Goal: Ask a question: Seek information or help from site administrators or community

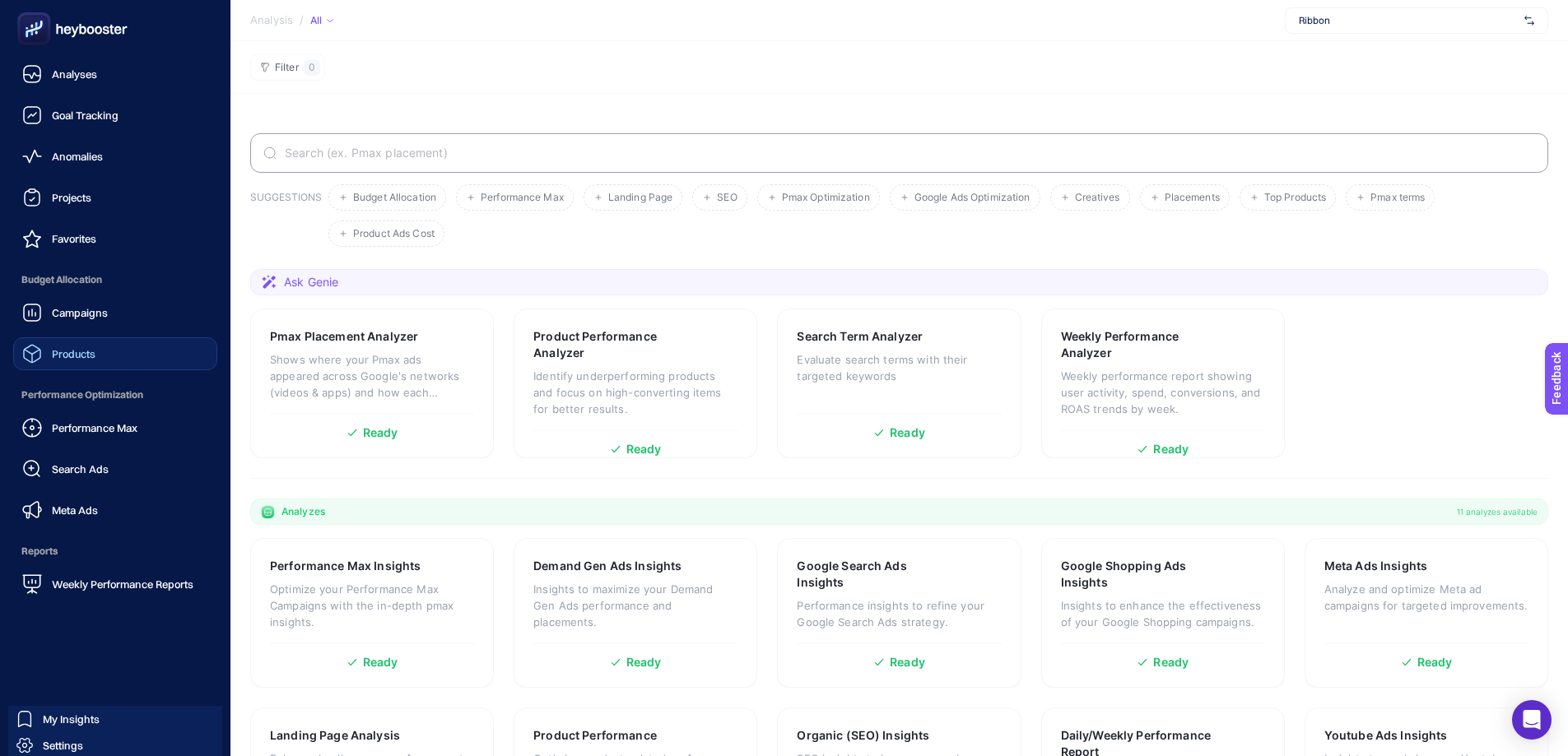
click at [105, 357] on link "Products" at bounding box center [115, 353] width 204 height 33
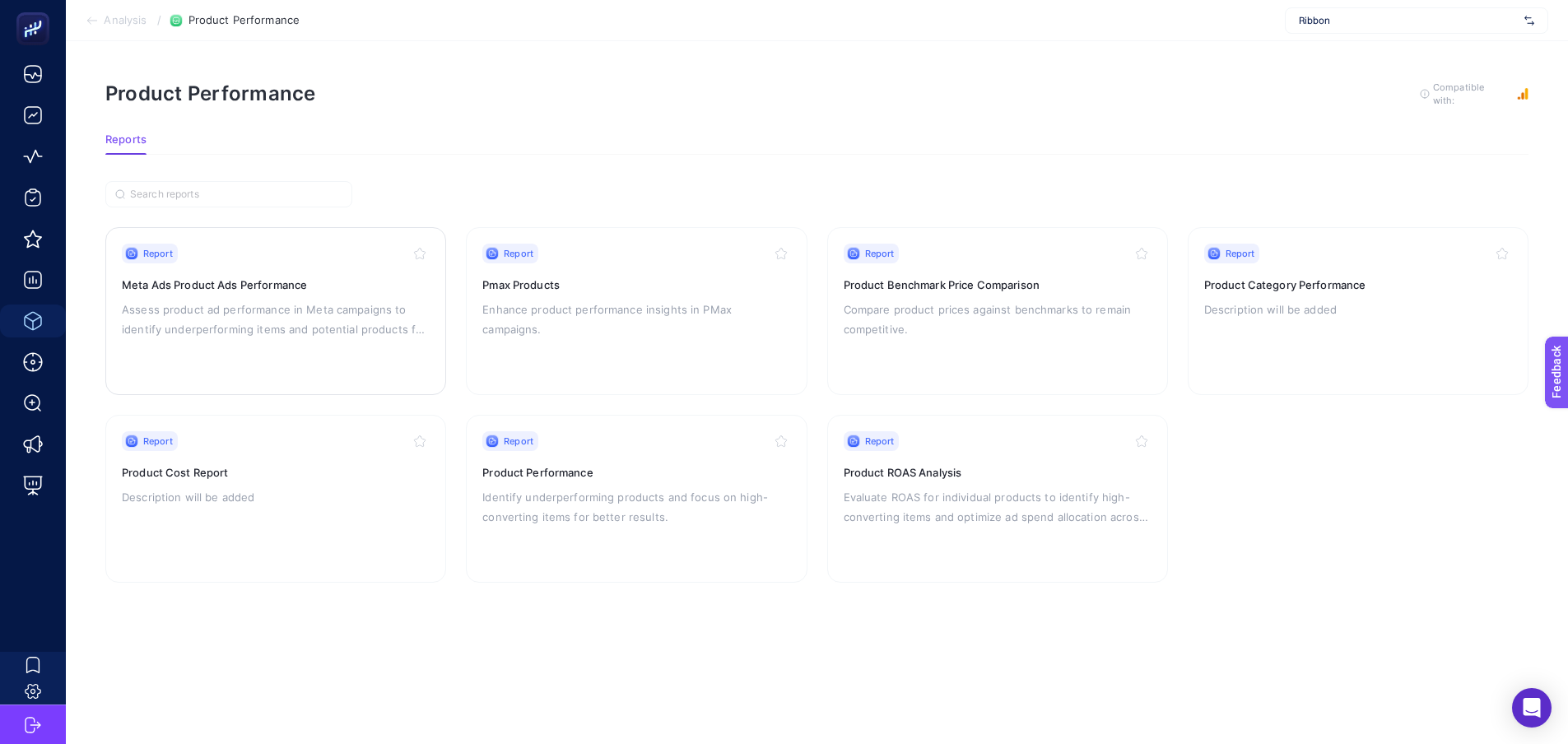
click at [290, 283] on h3 "Meta Ads Product Ads Performance" at bounding box center [276, 285] width 307 height 17
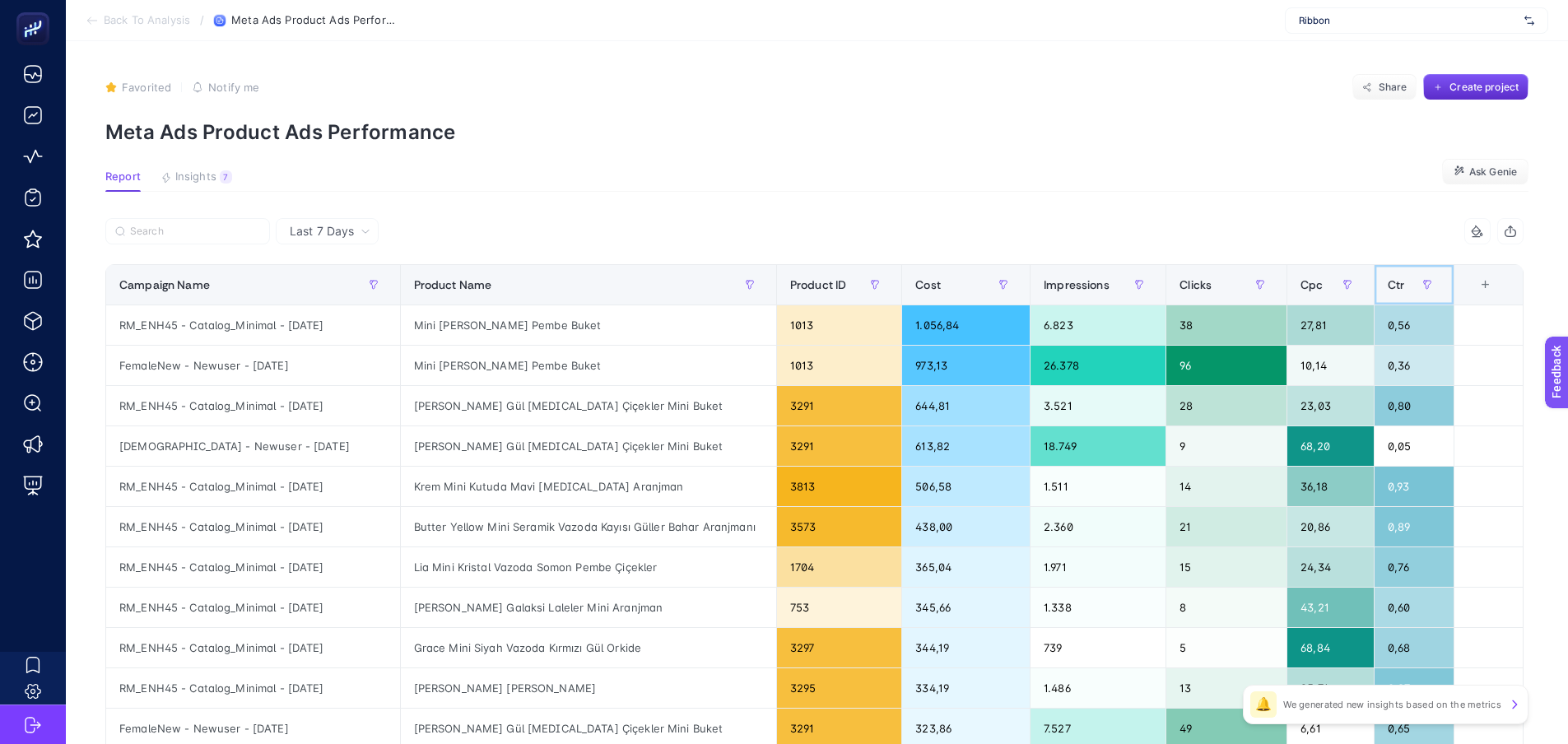
click at [1417, 284] on div "Ctr" at bounding box center [1414, 285] width 53 height 26
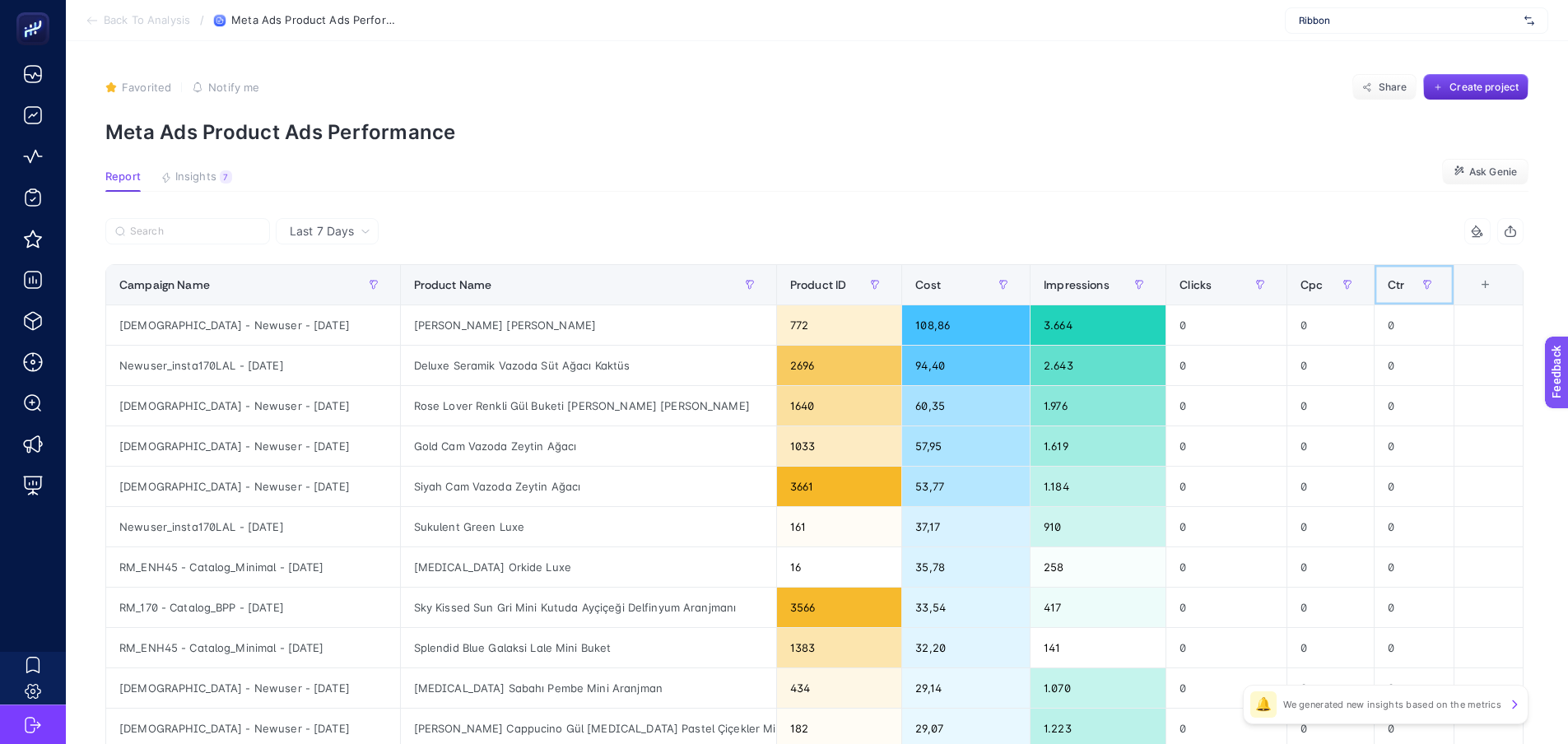
click at [1417, 284] on div "Ctr" at bounding box center [1414, 285] width 53 height 26
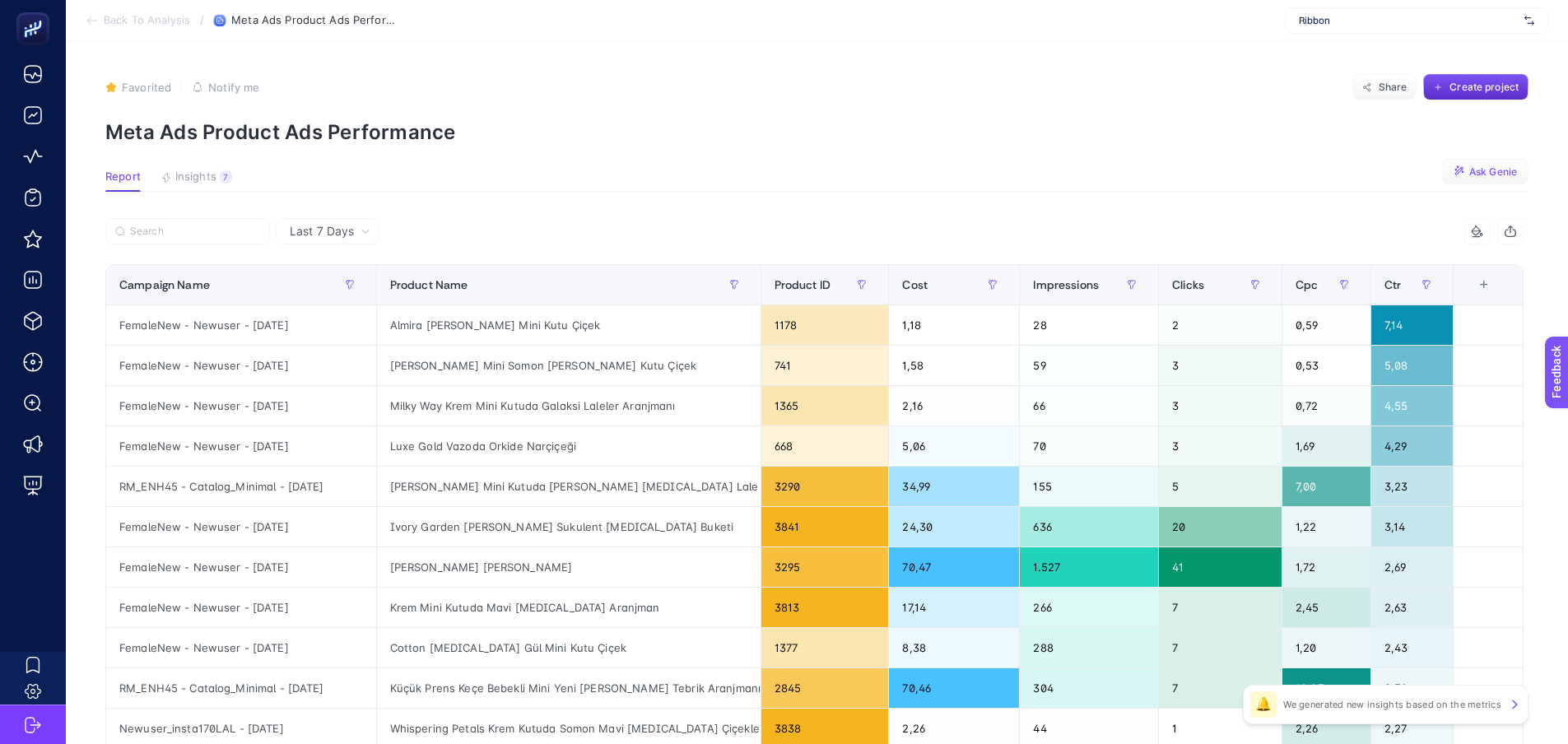
click at [1510, 171] on span "Ask Genie" at bounding box center [1493, 172] width 48 height 13
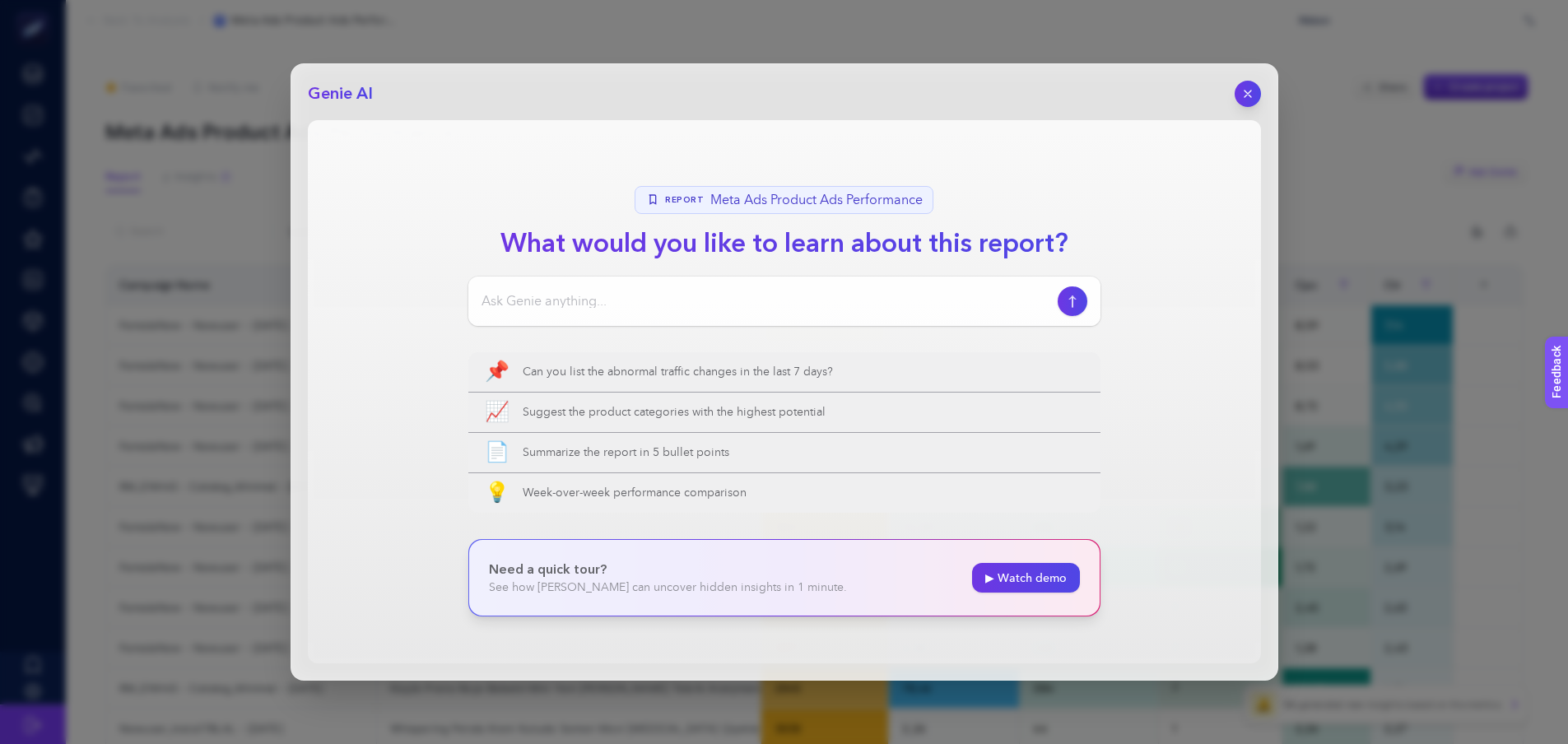
click at [524, 296] on input at bounding box center [767, 301] width 570 height 20
type input "en kötü performans gösteren meta reklam ürünlerimi listeler misin?"
click at [1076, 303] on icon "button" at bounding box center [1072, 301] width 17 height 13
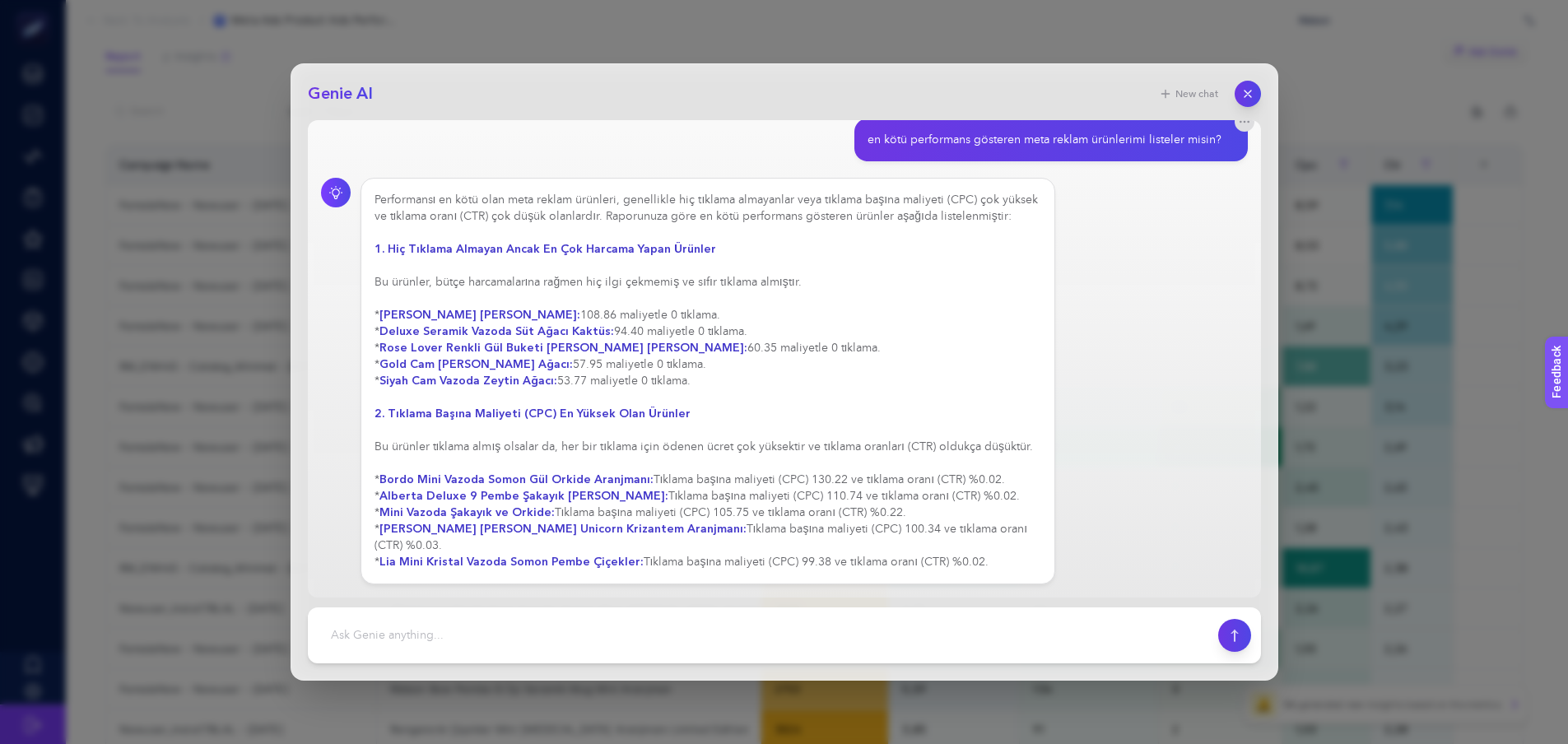
scroll to position [165, 0]
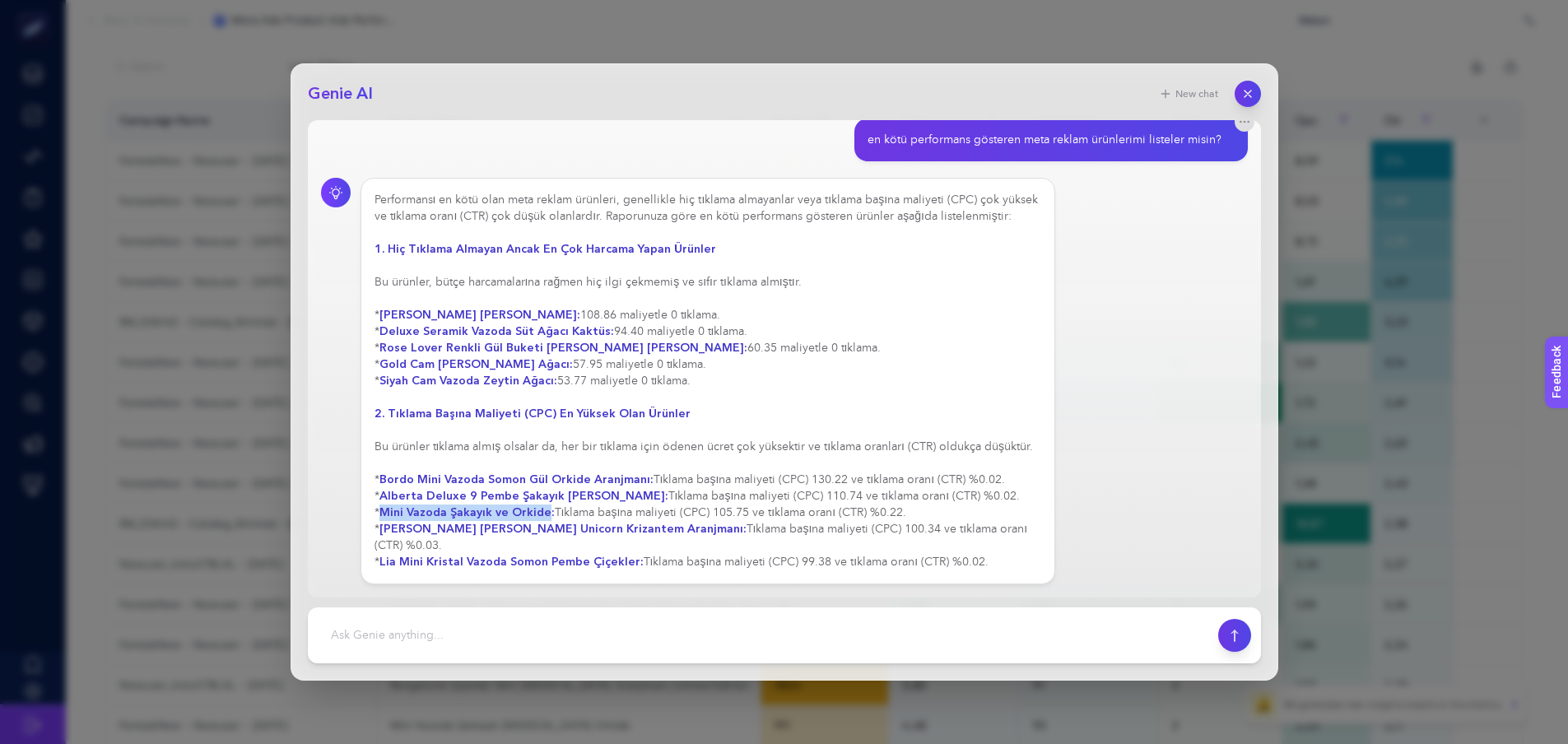
drag, startPoint x: 545, startPoint y: 513, endPoint x: 384, endPoint y: 514, distance: 161.0
click at [384, 514] on strong "Mini Vazoda Şakayık ve Orkide:" at bounding box center [467, 512] width 175 height 16
copy strong "Mini Vazoda Şakayık ve Orkide"
drag, startPoint x: 636, startPoint y: 492, endPoint x: 386, endPoint y: 503, distance: 250.2
click at [386, 503] on strong "Alberta Deluxe 9 Pembe Şakayık [PERSON_NAME]:" at bounding box center [524, 496] width 289 height 16
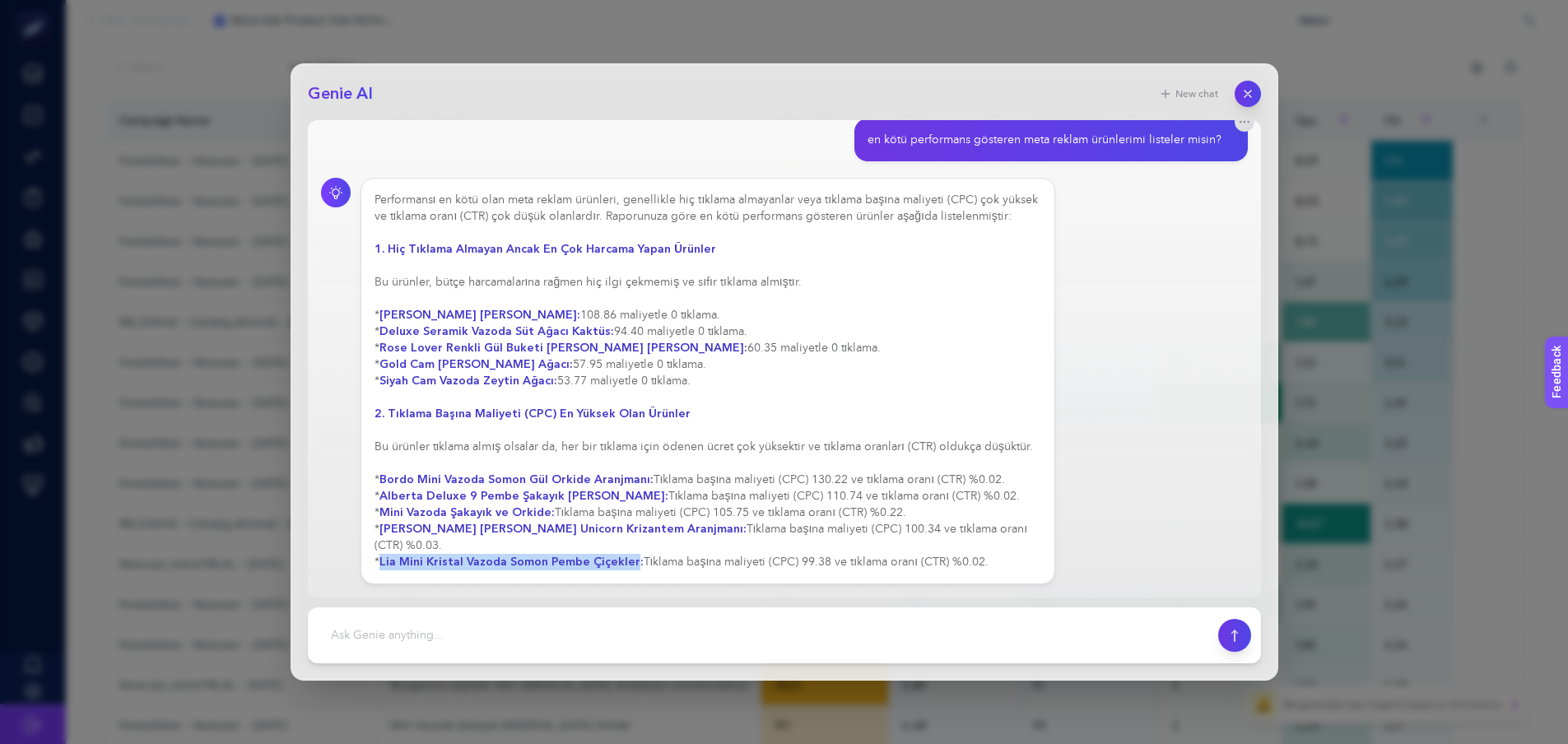
drag, startPoint x: 381, startPoint y: 559, endPoint x: 630, endPoint y: 565, distance: 249.1
click at [630, 565] on div "Performansı en kötü olan meta reklam ürünleri, genellikle hiç tıklama almayanla…" at bounding box center [709, 381] width 667 height 379
copy div "Lia Mini Kristal Vazoda Somon Pembe Çiçekler"
click at [464, 427] on div "Performansı en kötü olan meta reklam ürünleri, genellikle hiç tıklama almayanla…" at bounding box center [709, 381] width 667 height 379
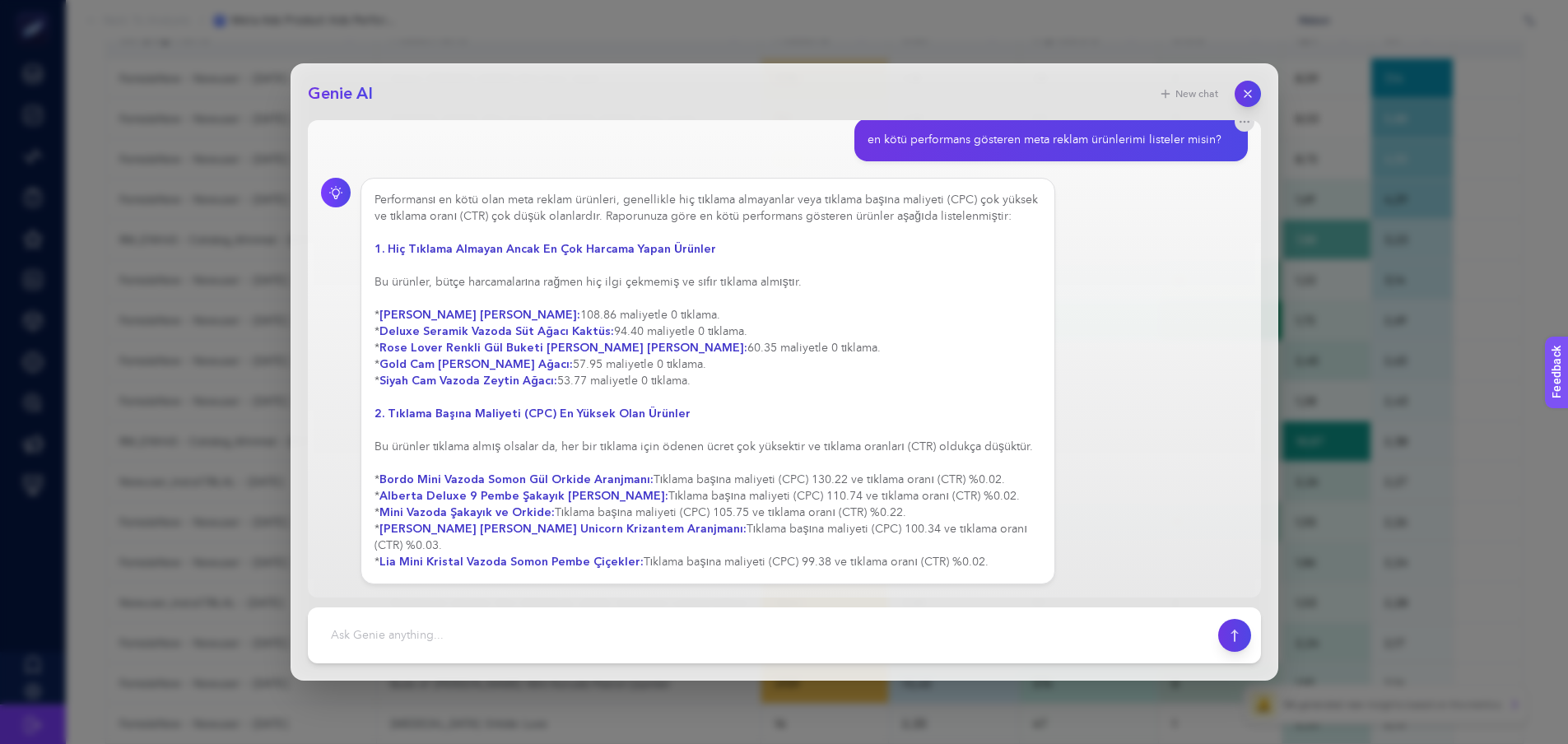
drag, startPoint x: 381, startPoint y: 316, endPoint x: 586, endPoint y: 315, distance: 205.0
click at [580, 315] on strong "[PERSON_NAME] [PERSON_NAME]:" at bounding box center [480, 315] width 201 height 16
copy strong "[PERSON_NAME] [PERSON_NAME]"
drag, startPoint x: 382, startPoint y: 328, endPoint x: 601, endPoint y: 329, distance: 219.0
click at [601, 329] on strong "Deluxe Seramik Vazoda Süt Ağacı Kaktüs:" at bounding box center [497, 331] width 234 height 16
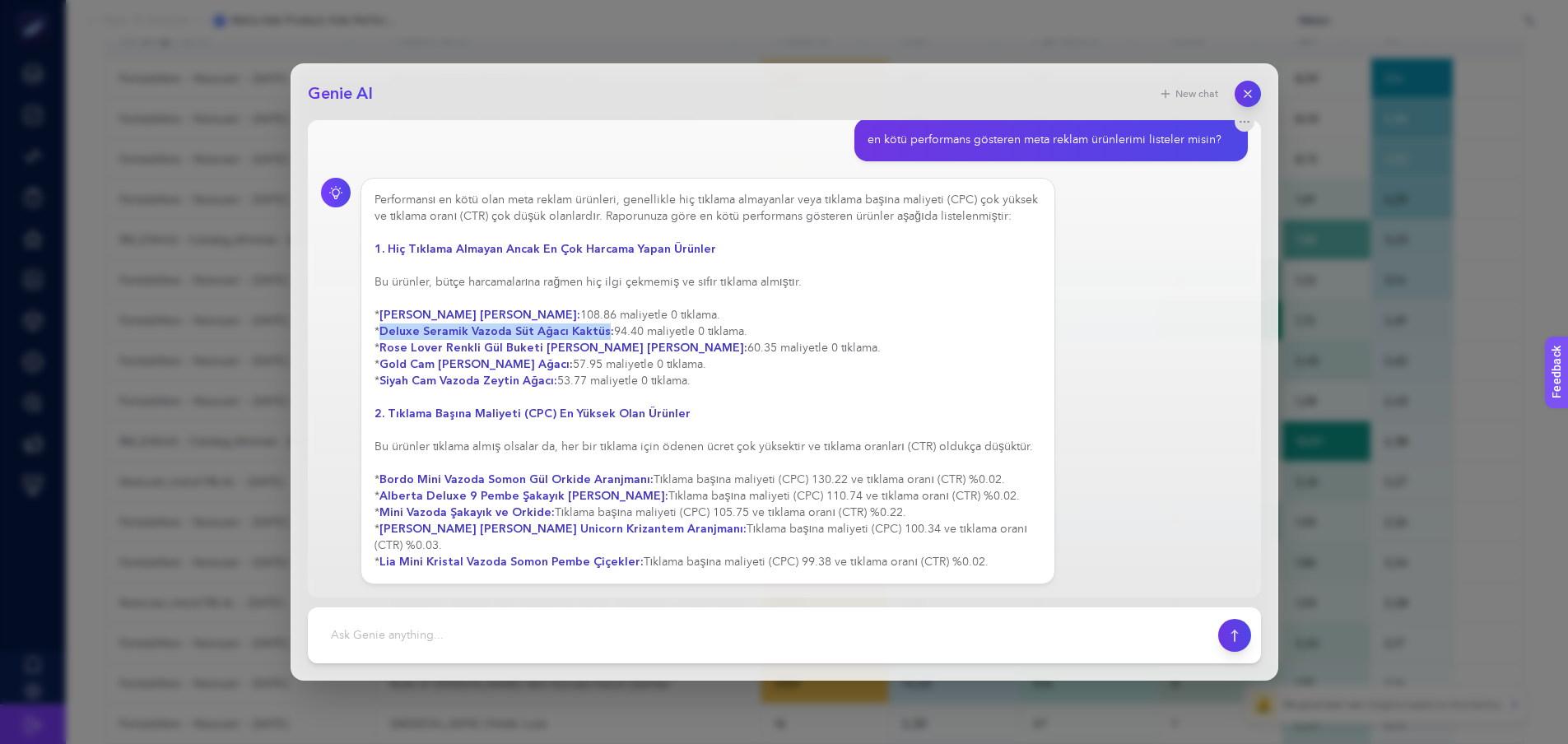
copy strong "Deluxe Seramik Vazoda Süt Ağacı Kaktüs"
drag, startPoint x: 382, startPoint y: 348, endPoint x: 681, endPoint y: 347, distance: 299.0
click at [681, 347] on strong "Rose Lover Renkli Gül Buketi [PERSON_NAME] [PERSON_NAME]:" at bounding box center [563, 348] width 368 height 16
copy strong "Rose Lover Renkli Gül Buketi [PERSON_NAME] [PERSON_NAME]"
drag, startPoint x: 383, startPoint y: 366, endPoint x: 547, endPoint y: 368, distance: 164.0
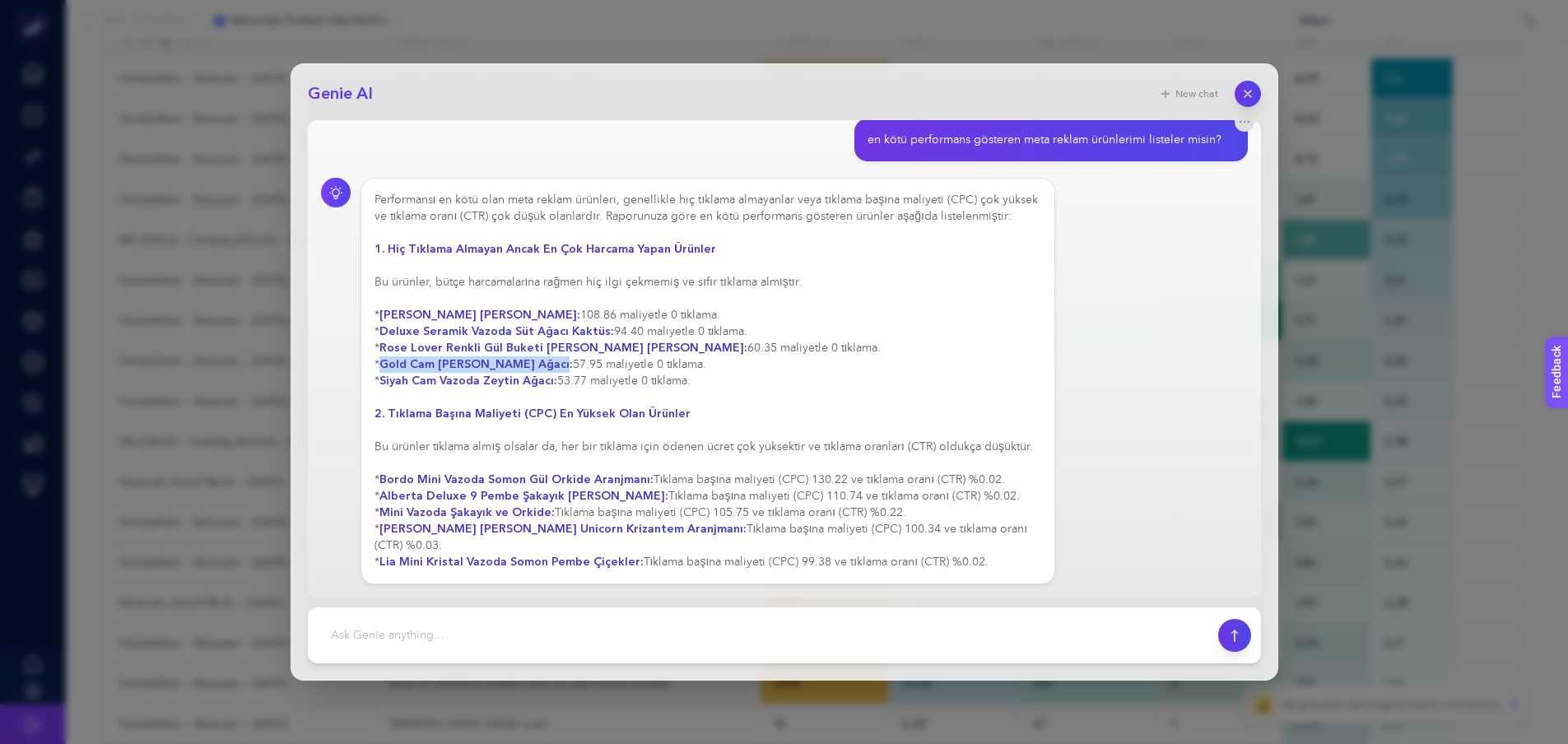
click at [547, 368] on strong "Gold Cam [PERSON_NAME] Ağacı:" at bounding box center [476, 364] width 193 height 16
copy strong "Gold Cam Vazoda Zeytin Ağacı"
drag, startPoint x: 550, startPoint y: 381, endPoint x: 383, endPoint y: 379, distance: 167.0
click at [383, 379] on strong "Siyah Cam Vazoda Zeytin Ağacı:" at bounding box center [469, 380] width 178 height 16
copy strong "Siyah Cam Vazoda Zeytin Ağacı"
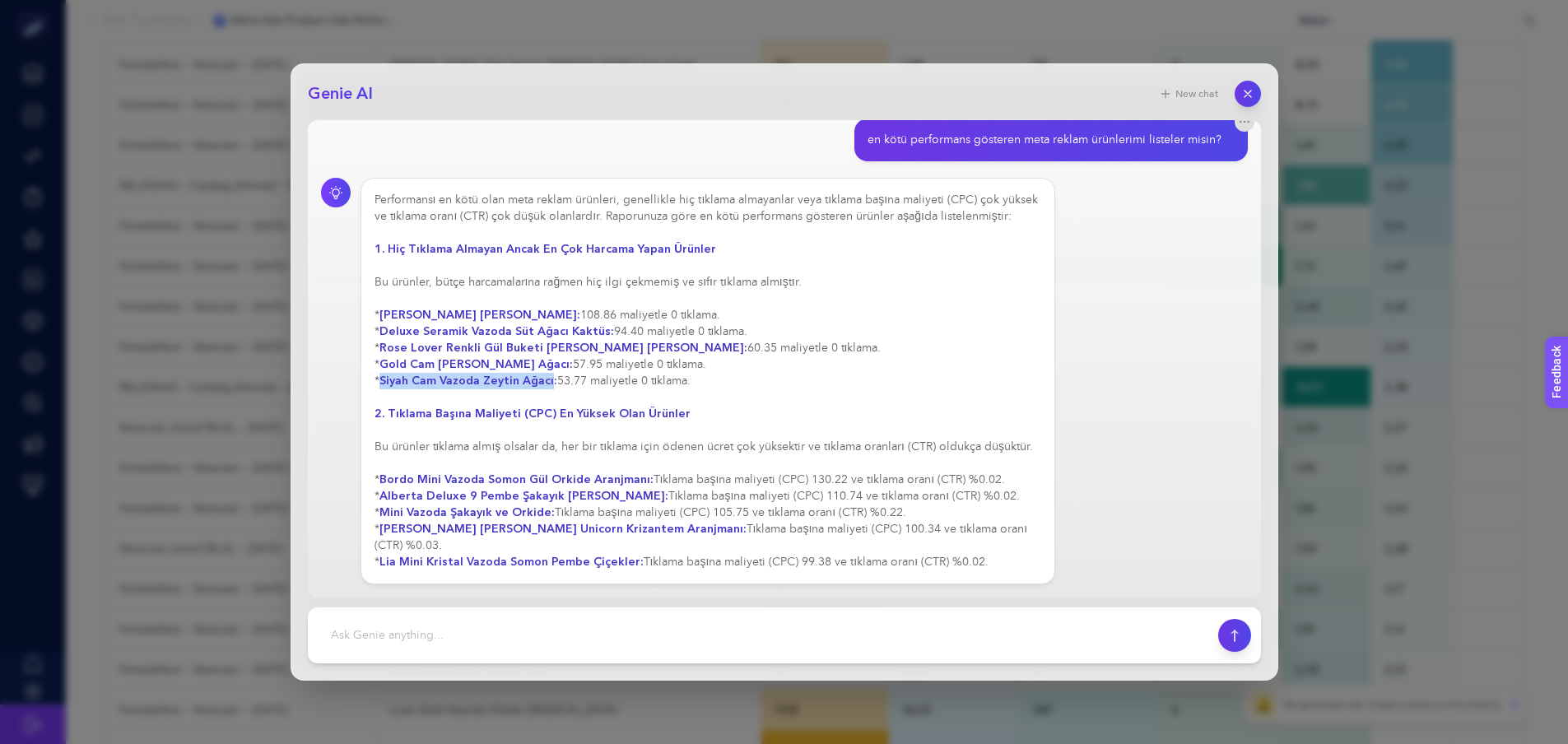
scroll to position [329, 0]
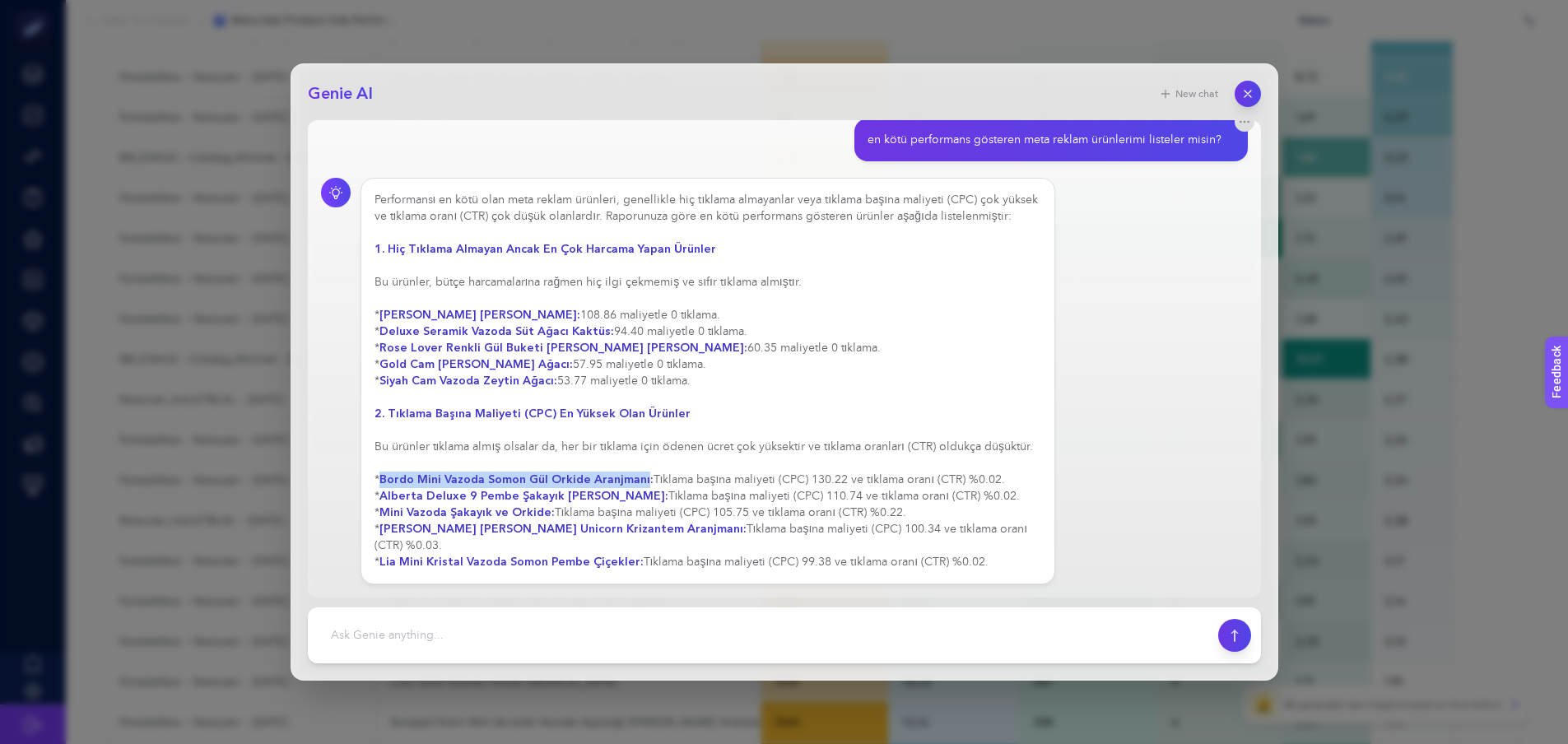
drag, startPoint x: 643, startPoint y: 476, endPoint x: 384, endPoint y: 476, distance: 259.0
click at [384, 476] on strong "Bordo Mini Vazoda Somon Gül Orkide Aranjmanı:" at bounding box center [516, 479] width 274 height 16
copy strong "Bordo Mini Vazoda Somon Gül Orkide Aranjmanı"
drag, startPoint x: 382, startPoint y: 497, endPoint x: 639, endPoint y: 498, distance: 257.0
click at [639, 498] on strong "Alberta Deluxe 9 Pembe Şakayık [PERSON_NAME]:" at bounding box center [524, 496] width 289 height 16
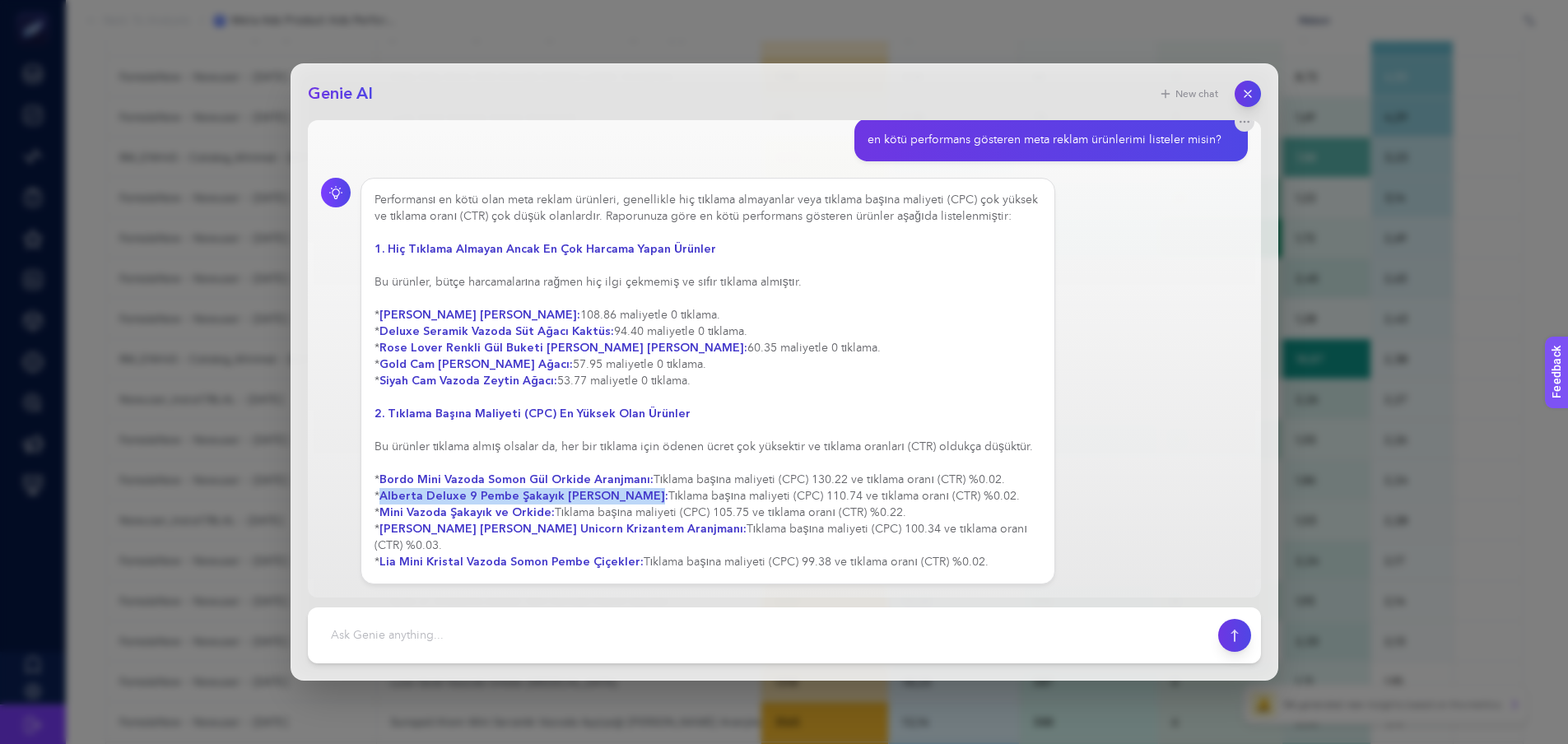
copy strong "Alberta Deluxe 9 Pembe Şakayık [PERSON_NAME]"
drag, startPoint x: 383, startPoint y: 510, endPoint x: 545, endPoint y: 514, distance: 162.0
click at [545, 514] on strong "Mini Vazoda Şakayık ve Orkide:" at bounding box center [467, 512] width 175 height 16
copy strong "Mini Vazoda Şakayık ve Orkide"
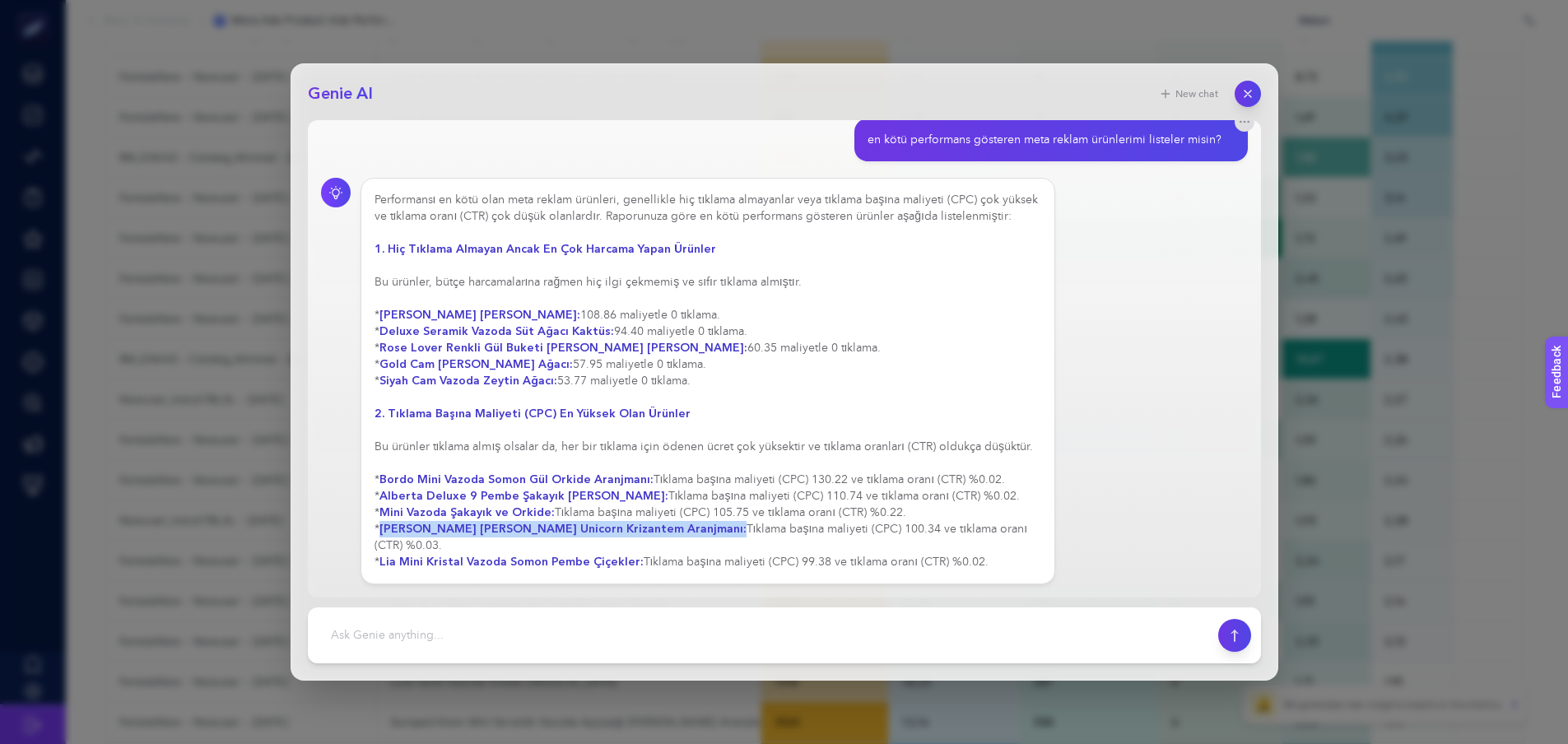
drag, startPoint x: 383, startPoint y: 529, endPoint x: 706, endPoint y: 533, distance: 323.0
click at [706, 533] on strong "[PERSON_NAME] [PERSON_NAME] Unicorn Krizantem Aranjmanı:" at bounding box center [563, 528] width 367 height 16
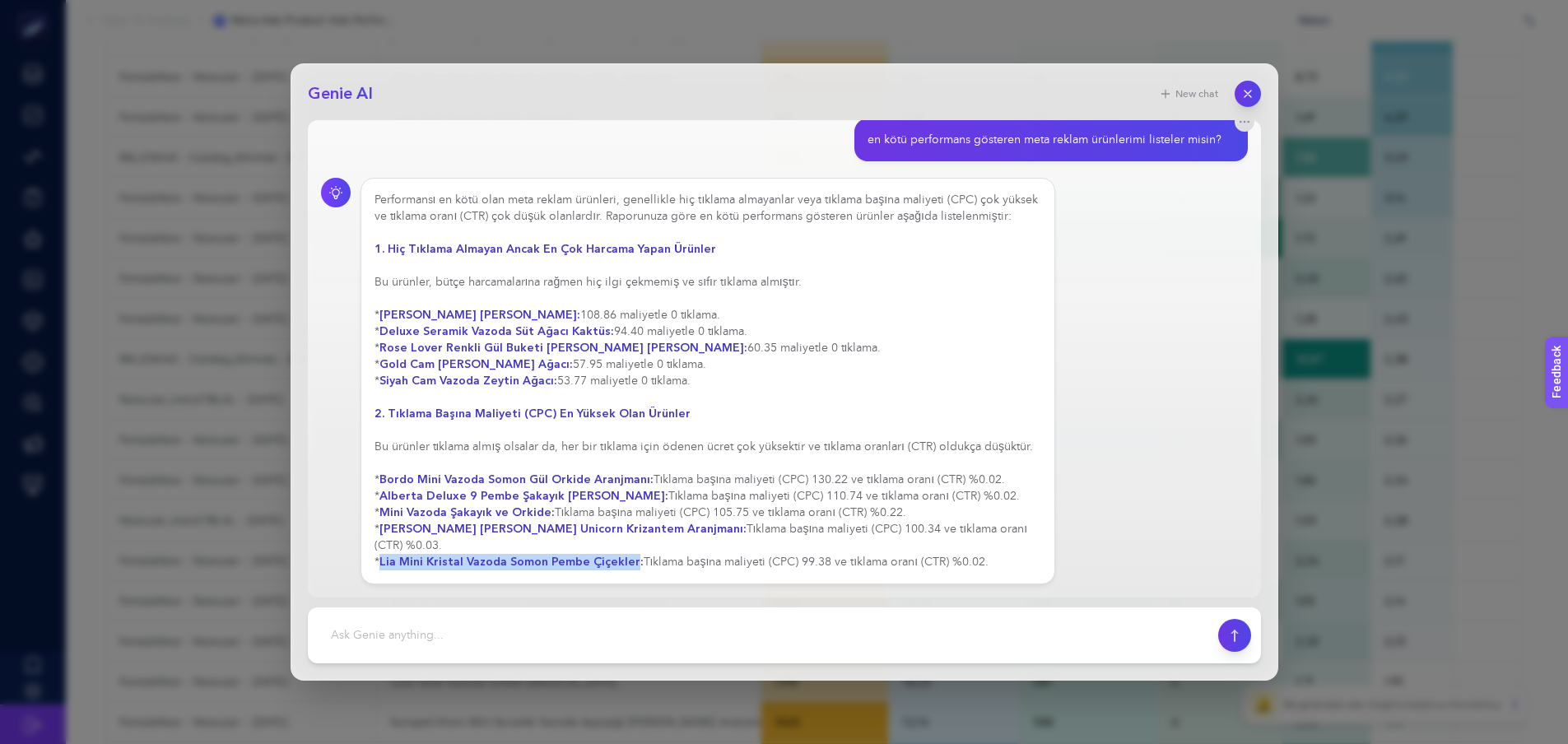
drag, startPoint x: 381, startPoint y: 566, endPoint x: 629, endPoint y: 567, distance: 248.0
click at [629, 567] on div "Performansı en kötü olan meta reklam ürünleri, genellikle hiç tıklama almayanla…" at bounding box center [709, 381] width 667 height 379
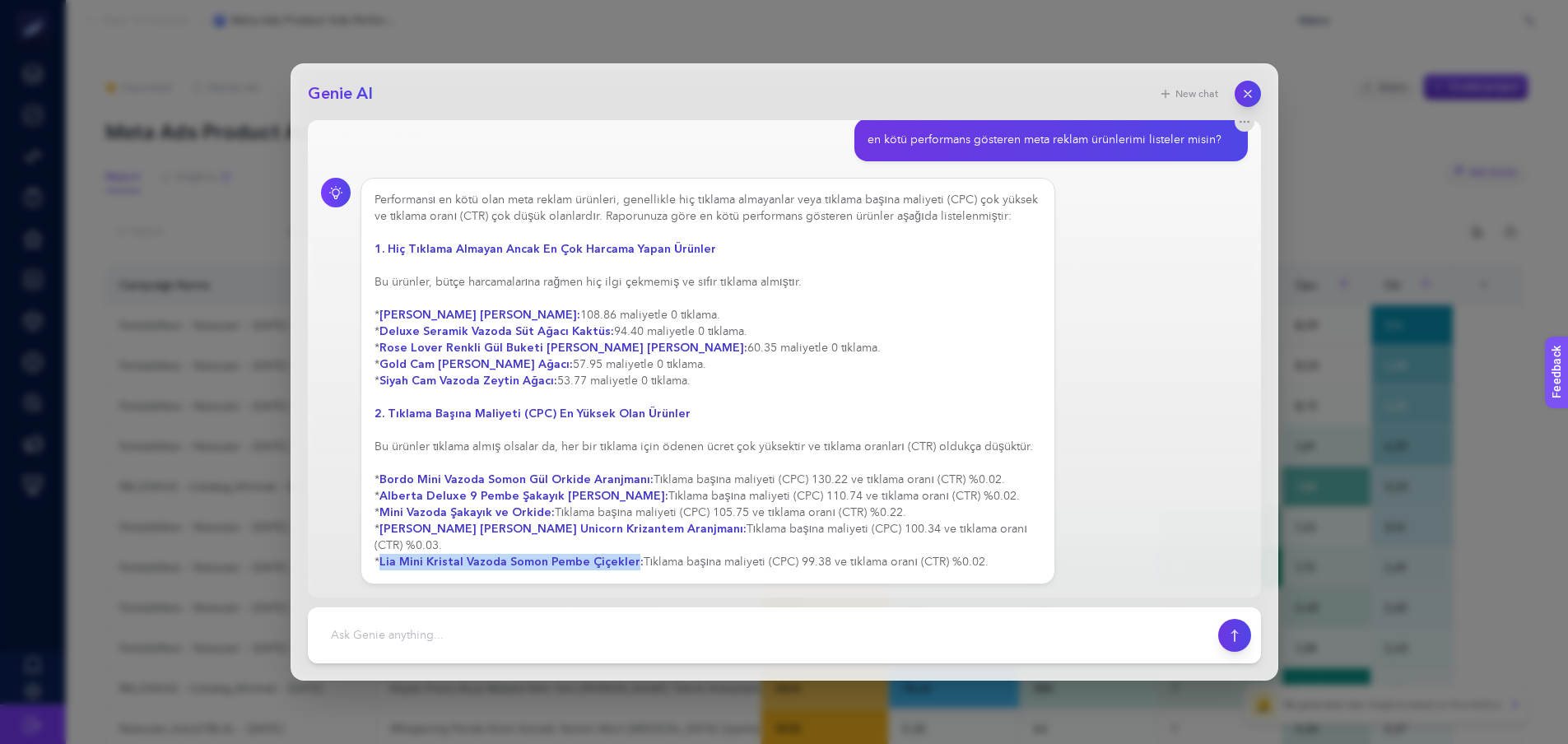
scroll to position [31, 0]
click at [583, 632] on textarea at bounding box center [763, 635] width 890 height 37
type textarea "potansiyel ürünlerimi de listeleyebilir misin?"
click at [1240, 640] on icon "submit" at bounding box center [1234, 635] width 17 height 13
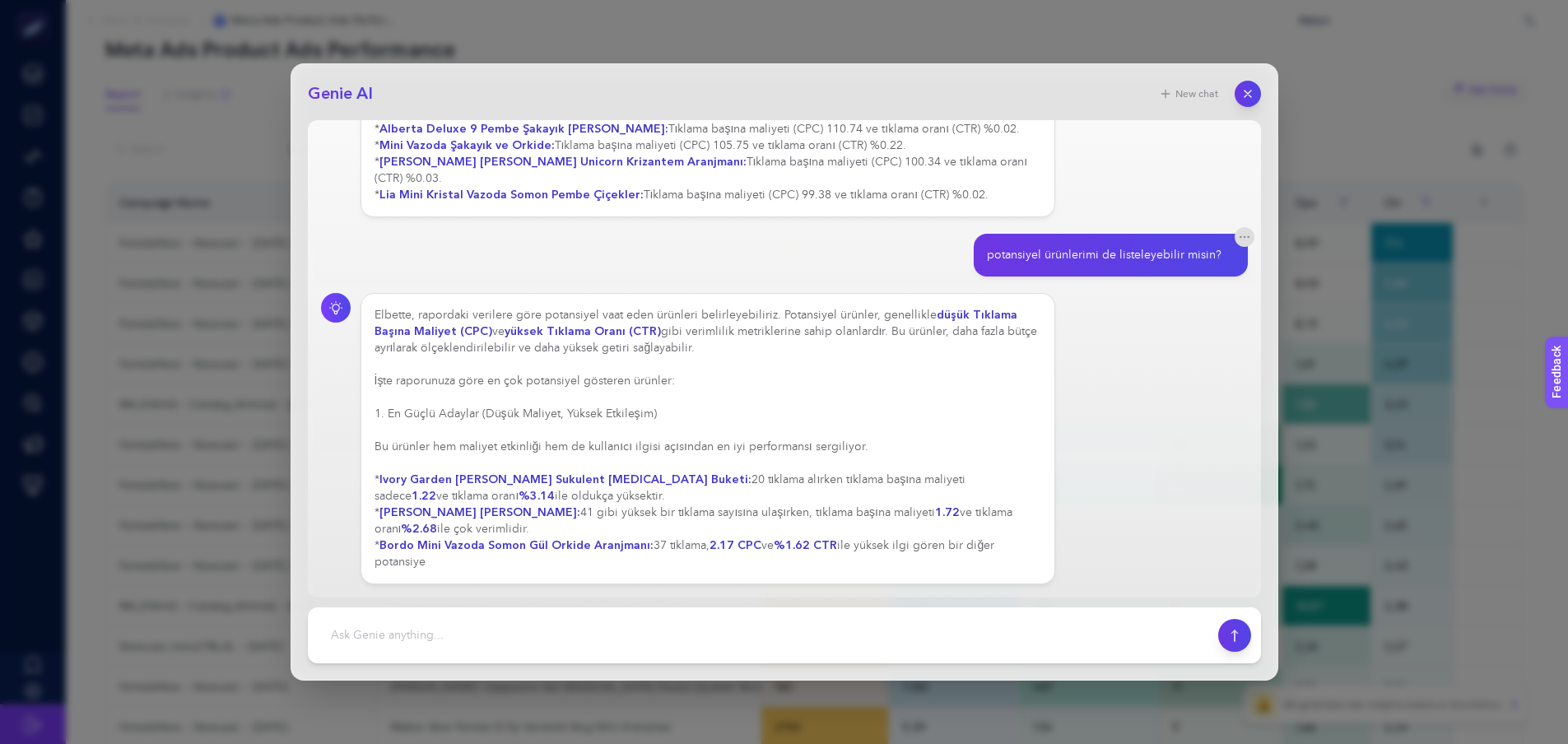
scroll to position [391, 0]
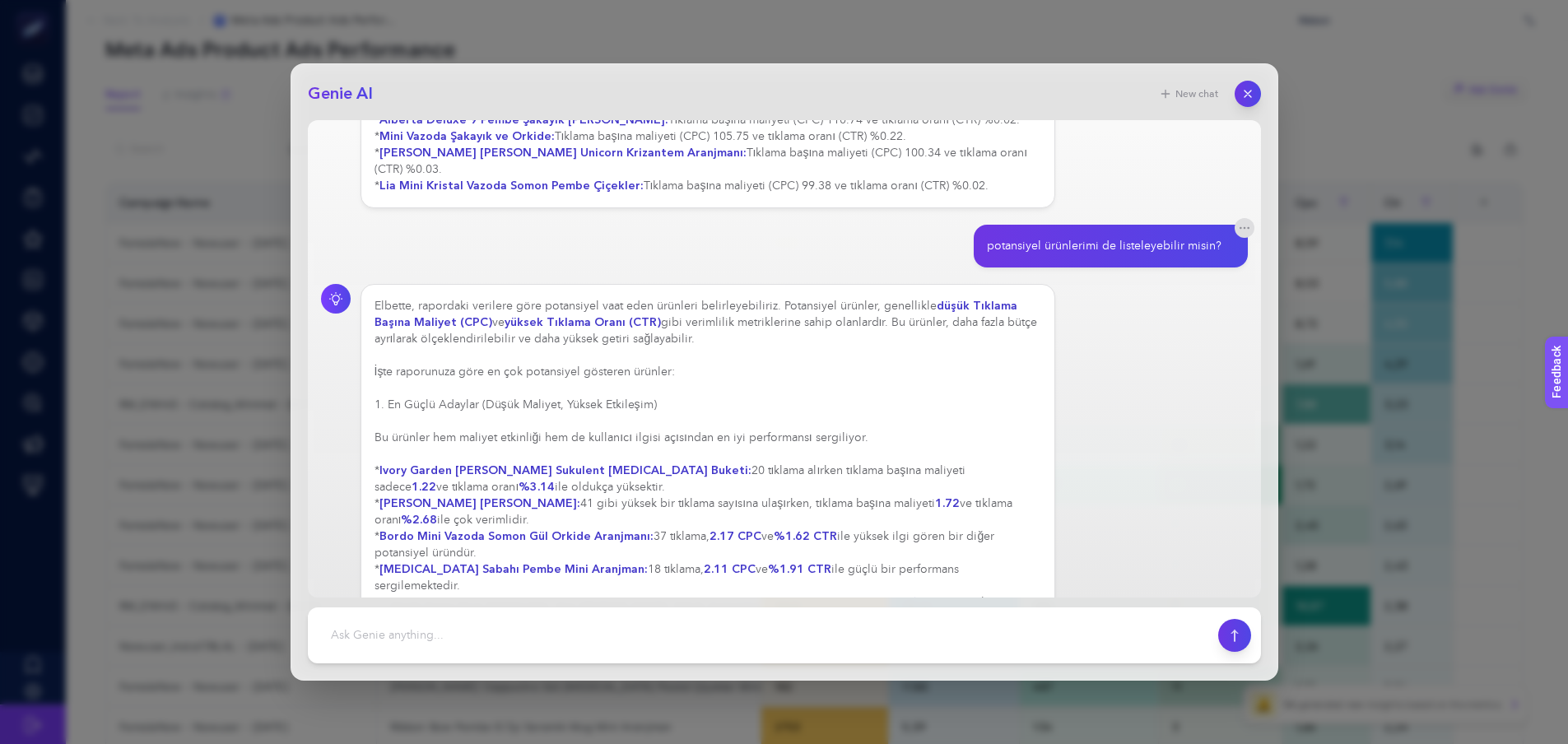
click at [598, 464] on div "Elbette, rapordaki verilere göre potansiyel vaat eden ürünleri belirleyebiliriz…" at bounding box center [709, 512] width 667 height 428
click at [477, 488] on div "Elbette, rapordaki verilere göre potansiyel vaat eden ürünleri belirleyebiliriz…" at bounding box center [709, 586] width 667 height 576
click at [516, 445] on div "Elbette, rapordaki verilere göre potansiyel vaat eden ürünleri belirleyebiliriz…" at bounding box center [709, 586] width 667 height 576
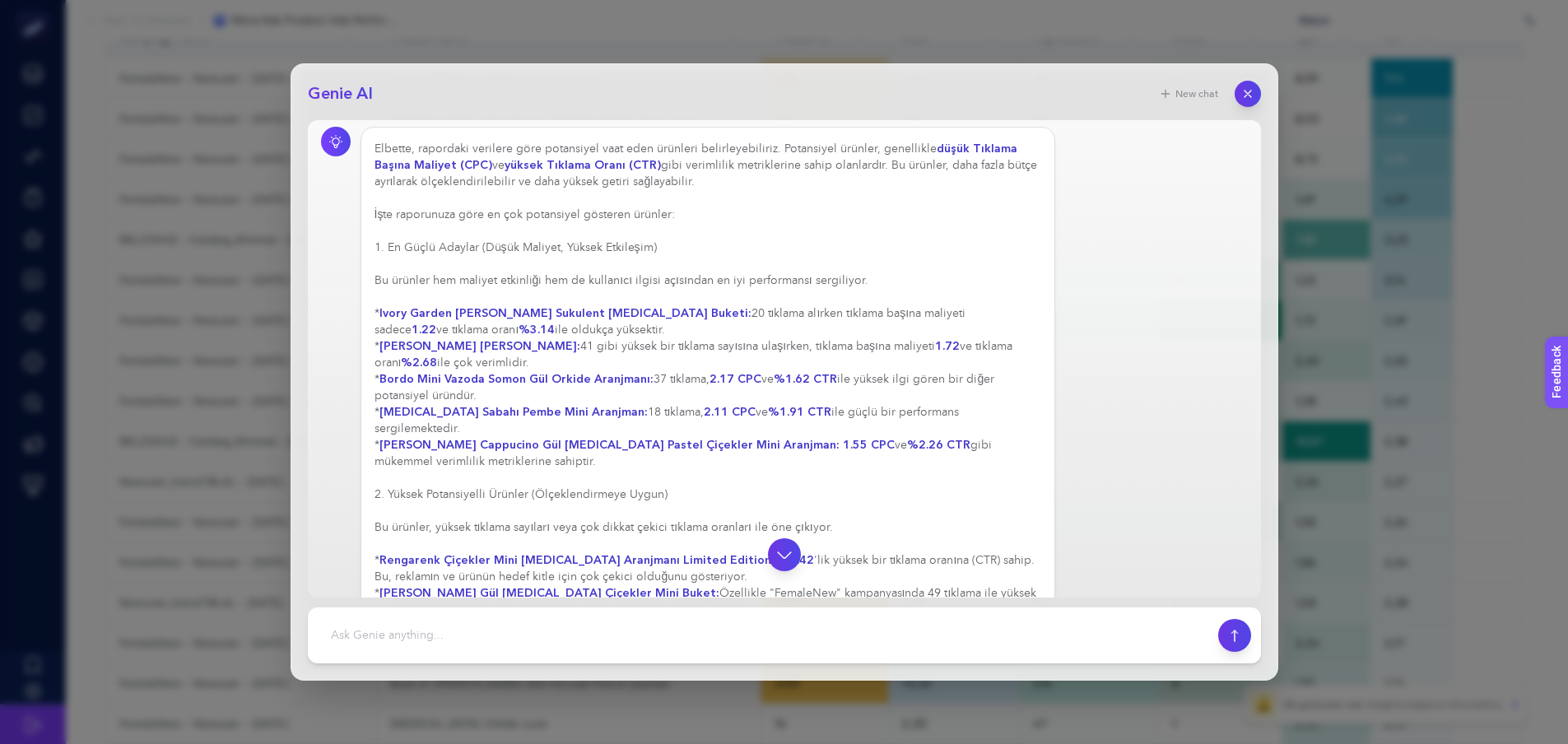
scroll to position [540, 0]
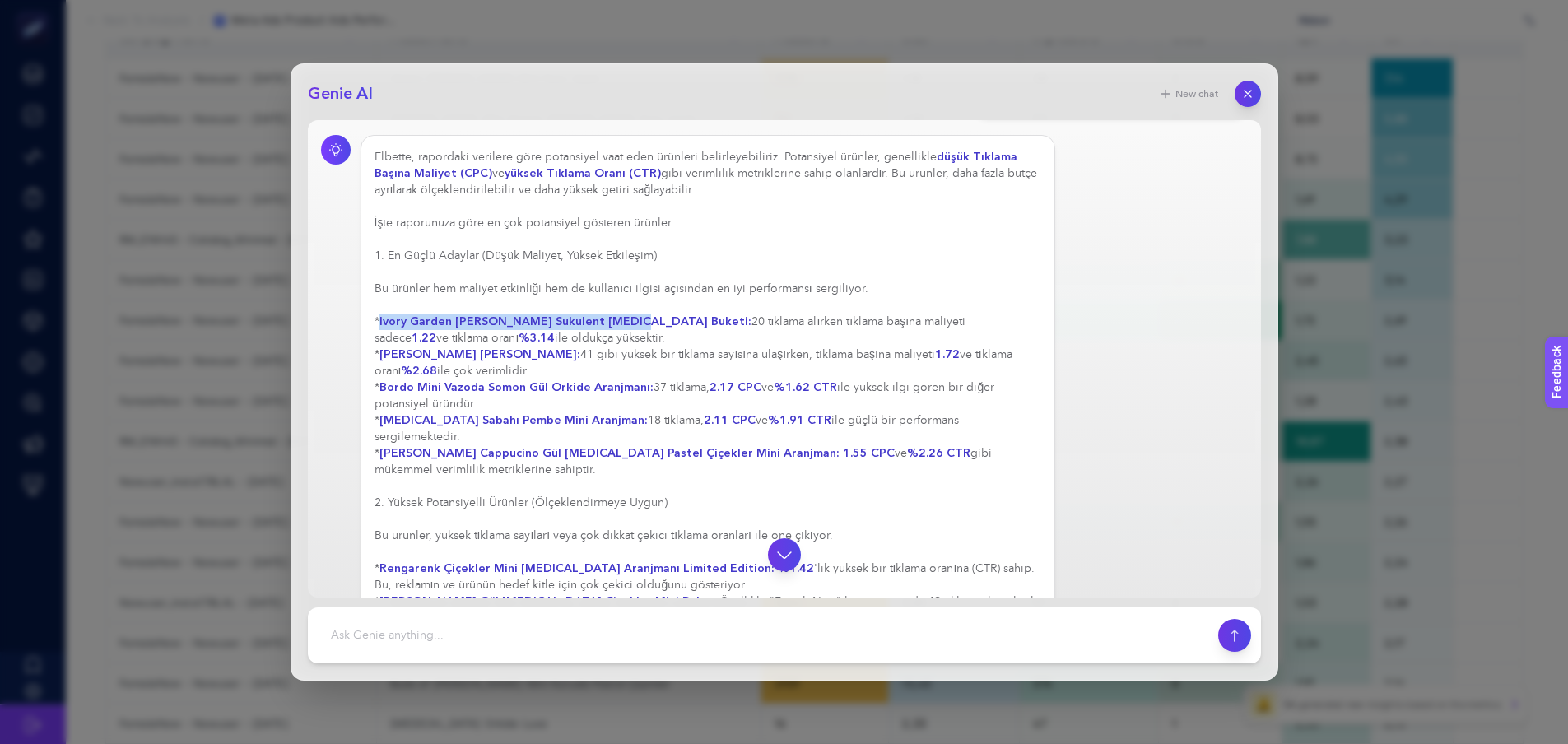
drag, startPoint x: 382, startPoint y: 336, endPoint x: 620, endPoint y: 337, distance: 238.0
click at [620, 329] on strong "Ivory Garden [PERSON_NAME] Sukulent [MEDICAL_DATA] Buketi:" at bounding box center [565, 321] width 372 height 16
drag, startPoint x: 381, startPoint y: 371, endPoint x: 617, endPoint y: 363, distance: 236.1
click at [617, 363] on div "Elbette, rapordaki verilere göre potansiyel vaat eden ürünleri belirleyebiliriz…" at bounding box center [709, 511] width 667 height 724
drag, startPoint x: 382, startPoint y: 436, endPoint x: 473, endPoint y: 173, distance: 278.3
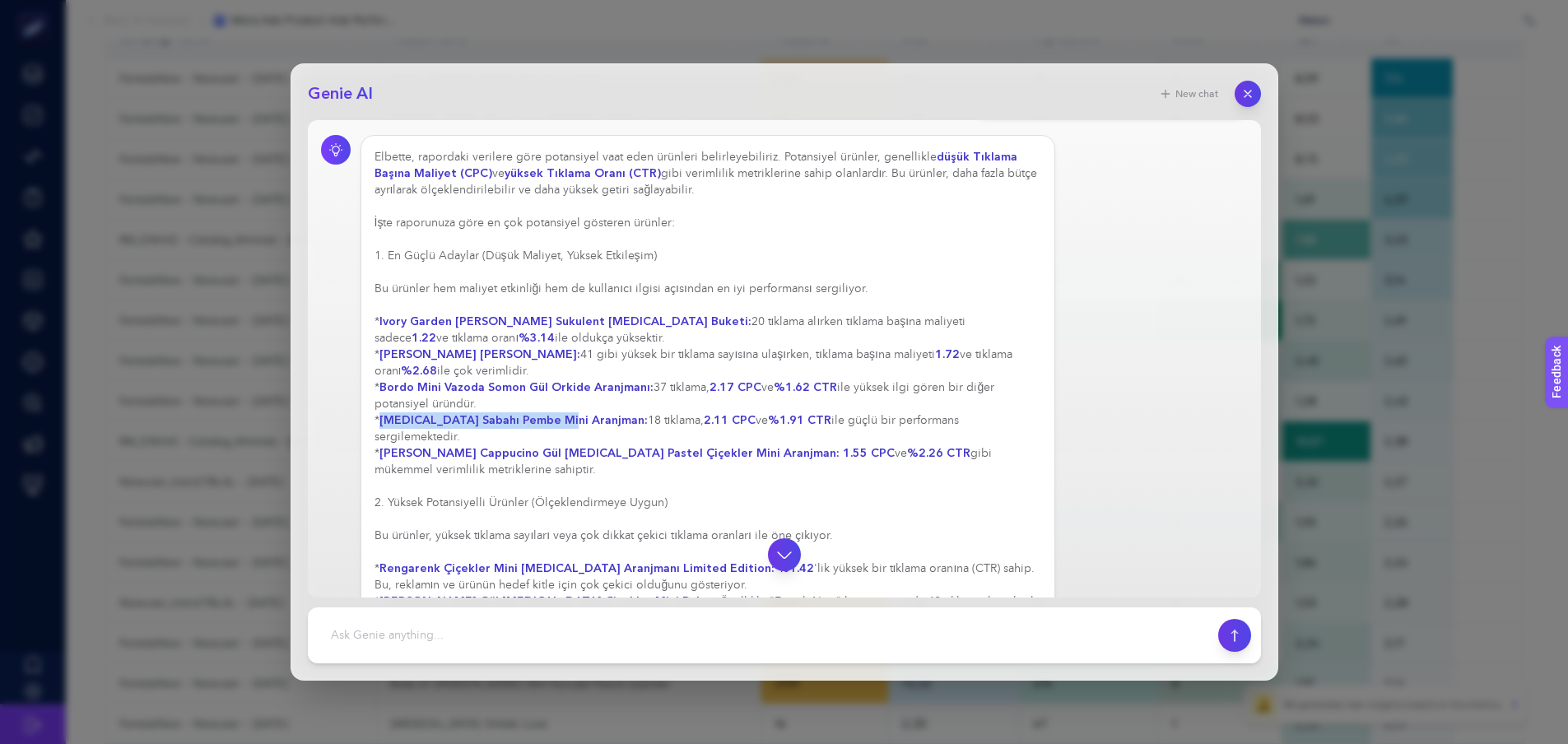
click at [560, 428] on strong "[MEDICAL_DATA] Sabahı Pembe Mini Aranjman:" at bounding box center [514, 420] width 268 height 16
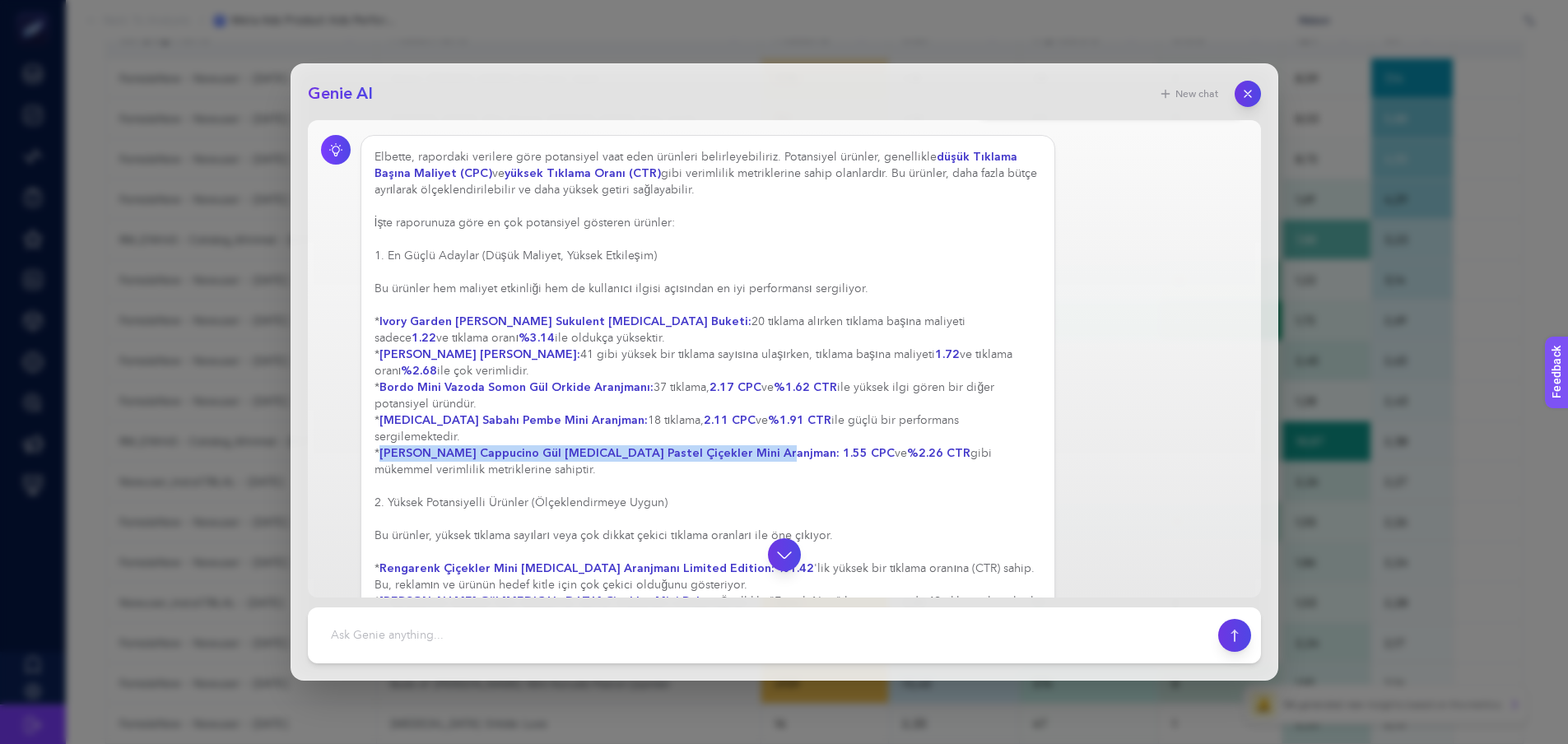
drag, startPoint x: 381, startPoint y: 453, endPoint x: 754, endPoint y: 449, distance: 373.0
click at [754, 449] on strong "[PERSON_NAME] Cappucino Gül [MEDICAL_DATA] Pastel Çiçekler Mini Aranjman:" at bounding box center [609, 453] width 460 height 16
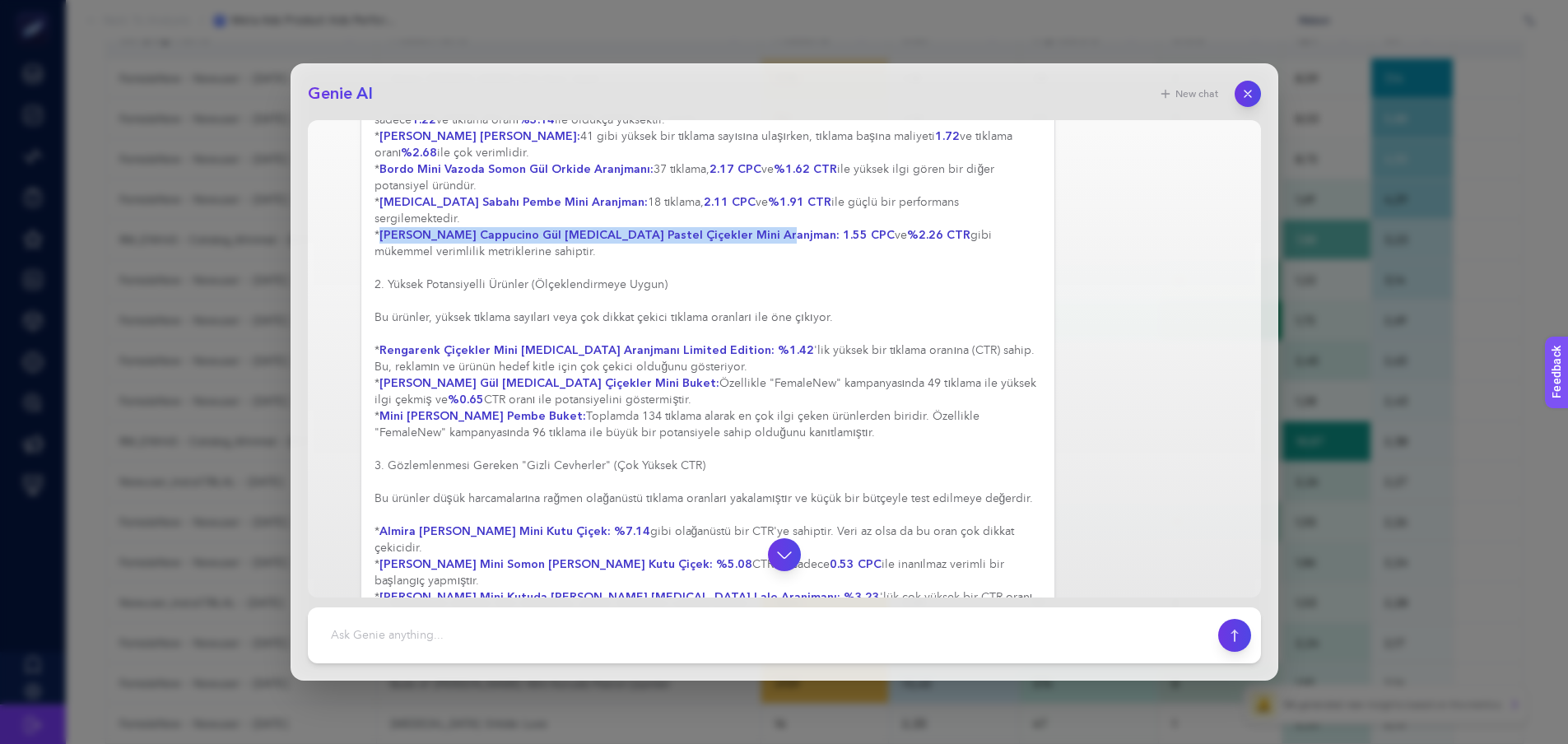
scroll to position [787, 0]
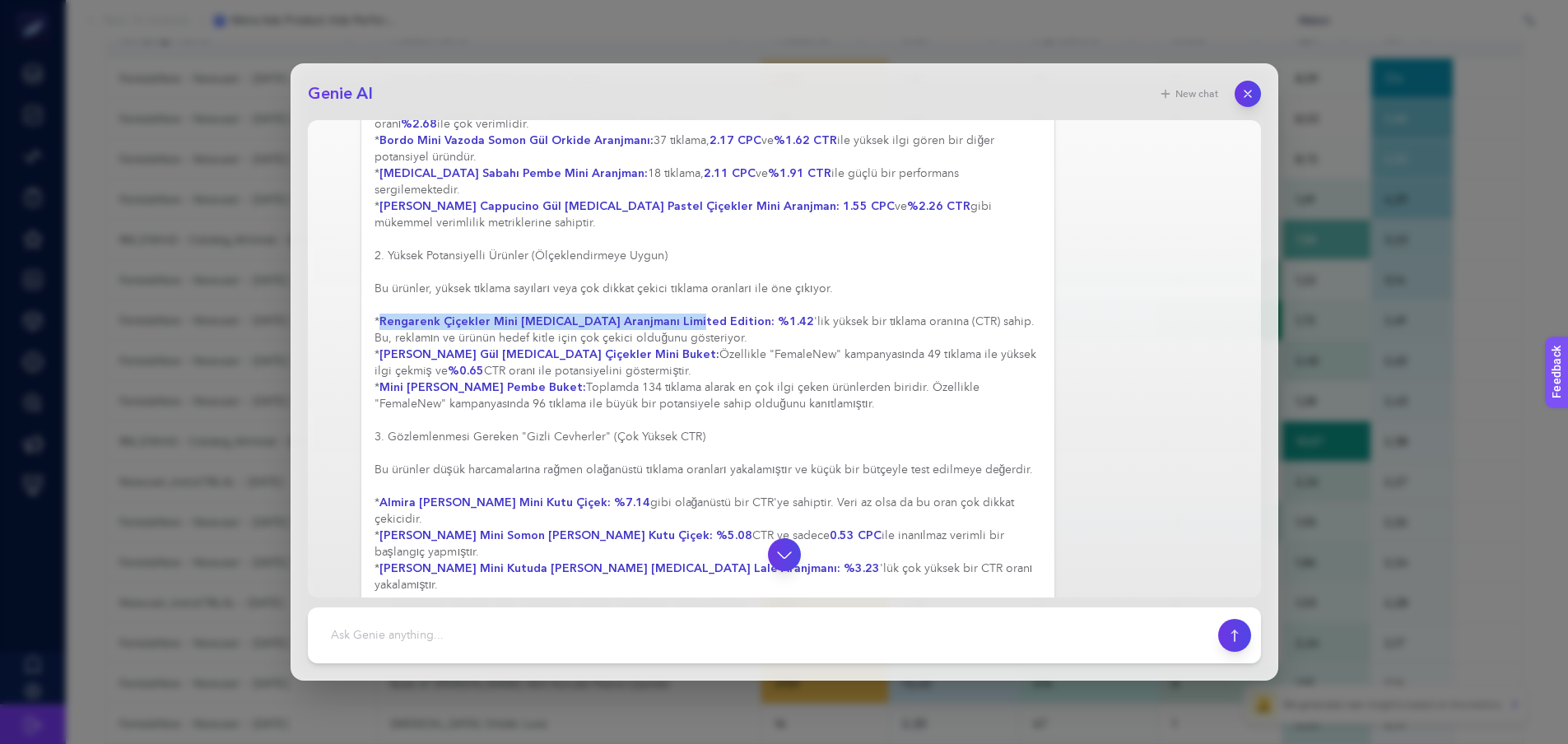
drag, startPoint x: 392, startPoint y: 322, endPoint x: 674, endPoint y: 319, distance: 282.0
click at [674, 319] on strong "Rengarenk Çiçekler Mini [MEDICAL_DATA] Aranjmanı Limited Edition:" at bounding box center [577, 321] width 396 height 16
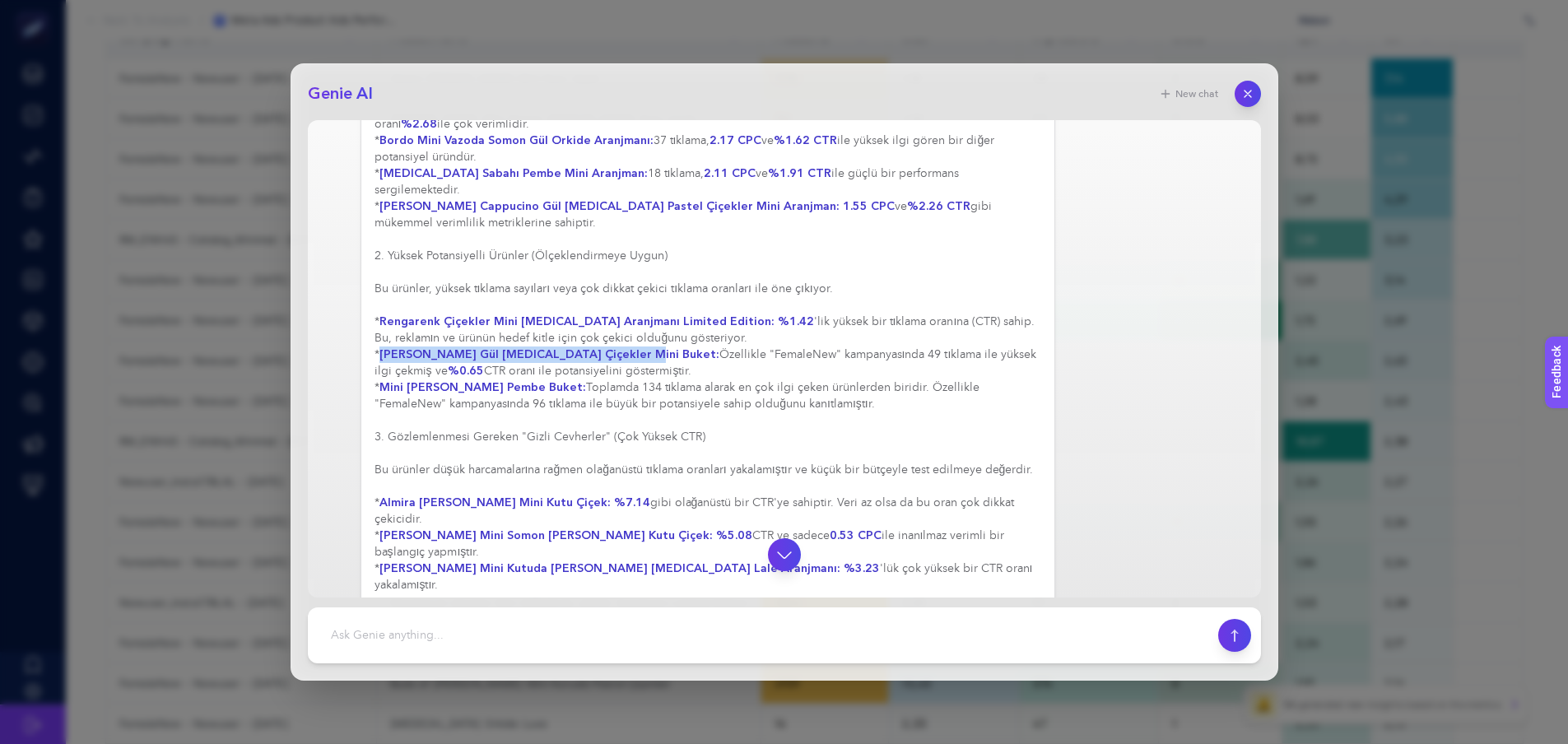
drag, startPoint x: 384, startPoint y: 352, endPoint x: 611, endPoint y: 348, distance: 227.0
click at [611, 348] on strong "[PERSON_NAME] Gül [MEDICAL_DATA] Çiçekler Mini Buket:" at bounding box center [549, 354] width 340 height 16
drag, startPoint x: 385, startPoint y: 388, endPoint x: 531, endPoint y: 385, distance: 146.0
click at [531, 385] on strong "Mini [PERSON_NAME] Pembe Buket:" at bounding box center [483, 387] width 206 height 16
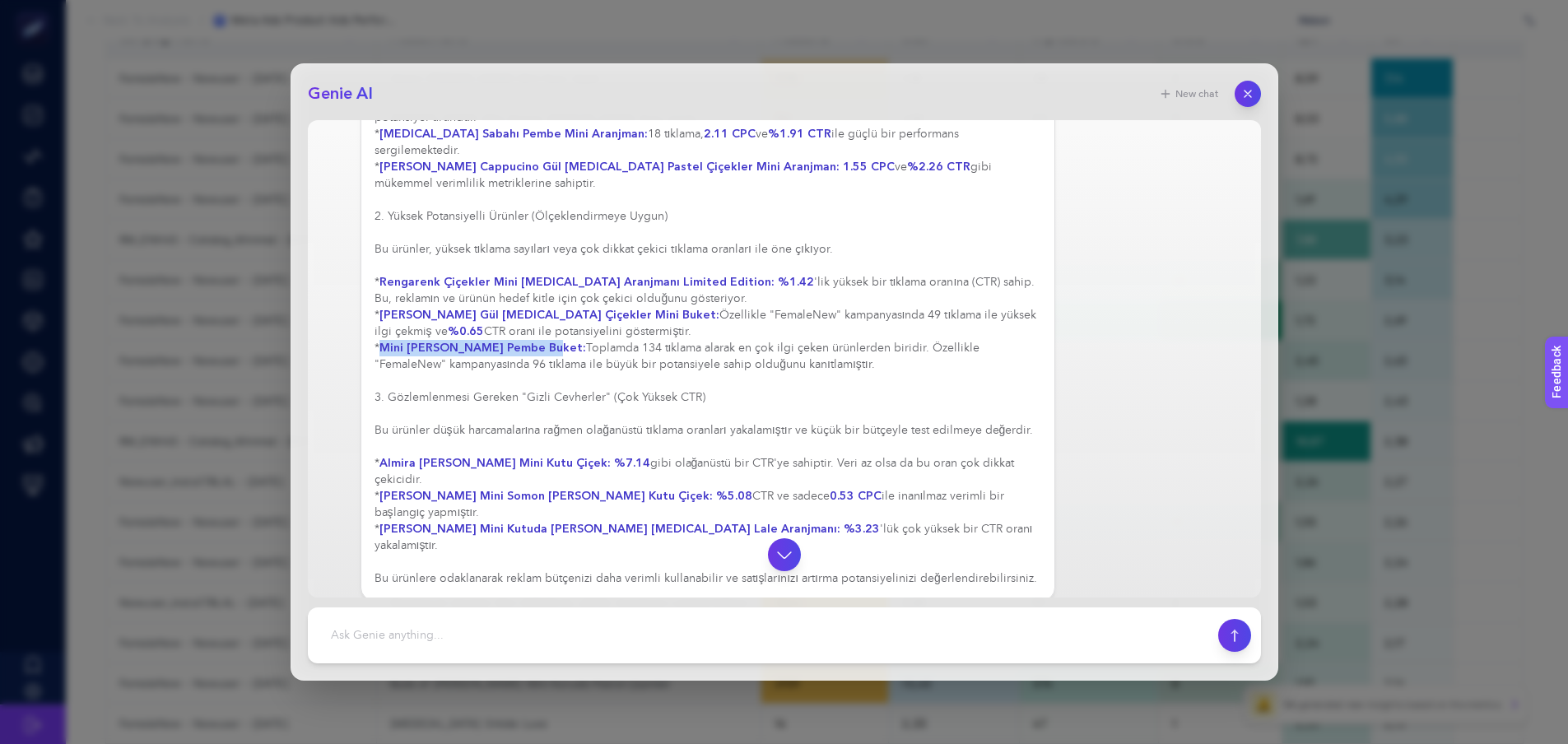
scroll to position [810, 0]
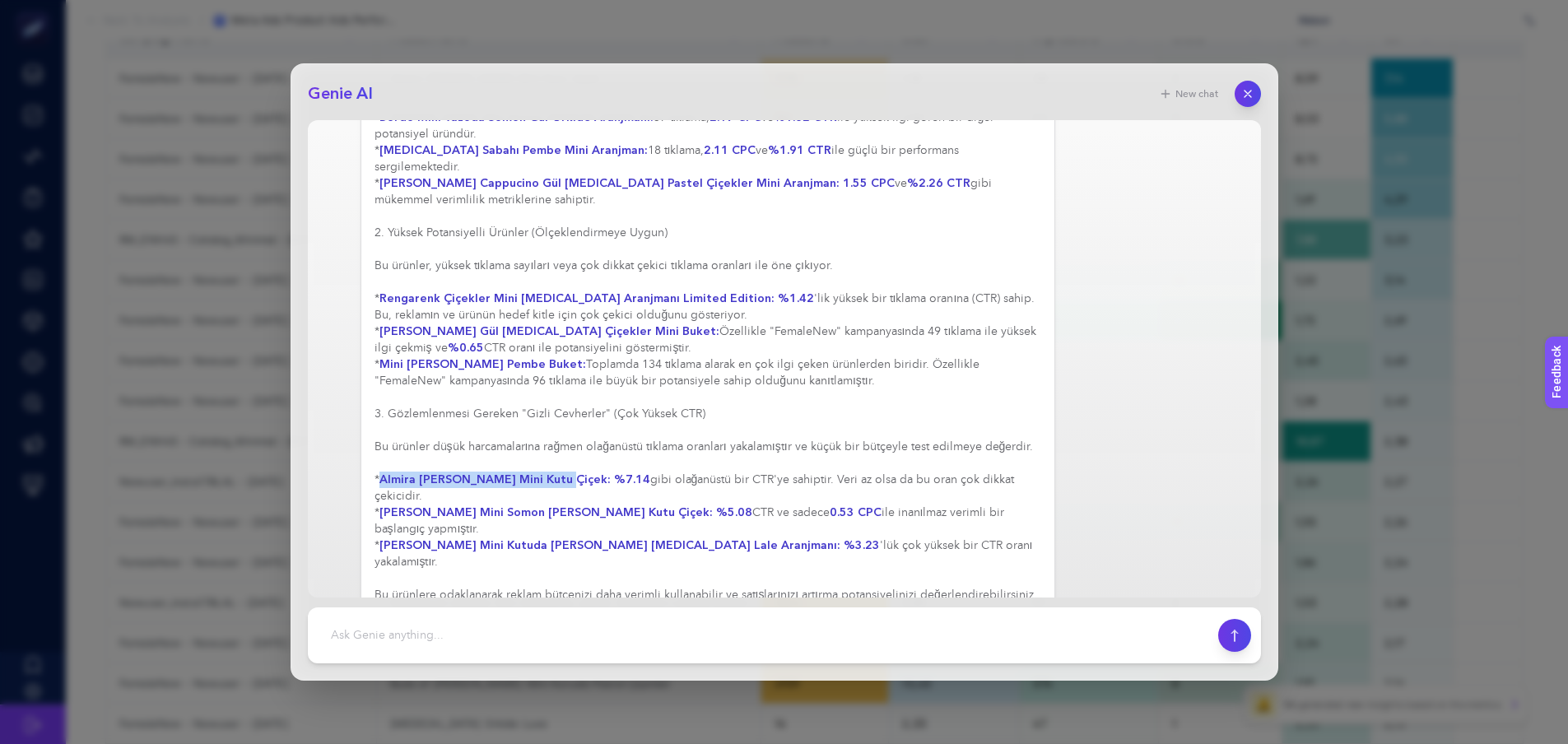
drag, startPoint x: 381, startPoint y: 498, endPoint x: 548, endPoint y: 490, distance: 167.2
click at [548, 490] on div "Elbette, rapordaki verilere göre potansiyel vaat eden ürünleri belirleyebiliriz…" at bounding box center [709, 241] width 667 height 724
drag, startPoint x: 384, startPoint y: 513, endPoint x: 617, endPoint y: 512, distance: 233.0
click at [617, 512] on strong "[PERSON_NAME] Mini Somon [PERSON_NAME] Kutu Çiçek:" at bounding box center [546, 512] width 334 height 16
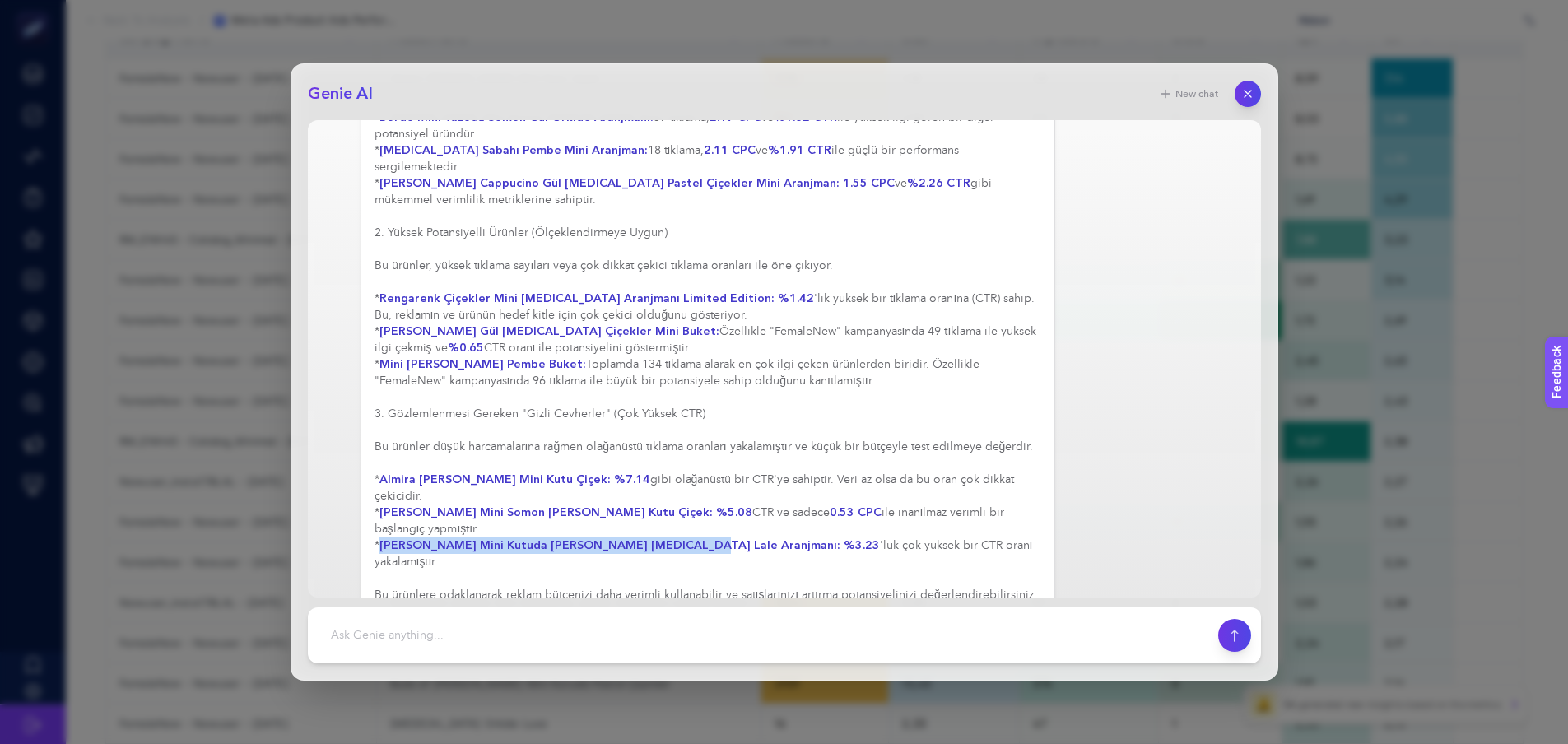
drag, startPoint x: 382, startPoint y: 528, endPoint x: 660, endPoint y: 527, distance: 278.0
click at [660, 537] on strong "[PERSON_NAME] Mini Kutuda [PERSON_NAME] [MEDICAL_DATA] Lale Aranjmanı:" at bounding box center [610, 544] width 461 height 16
